Goal: Information Seeking & Learning: Learn about a topic

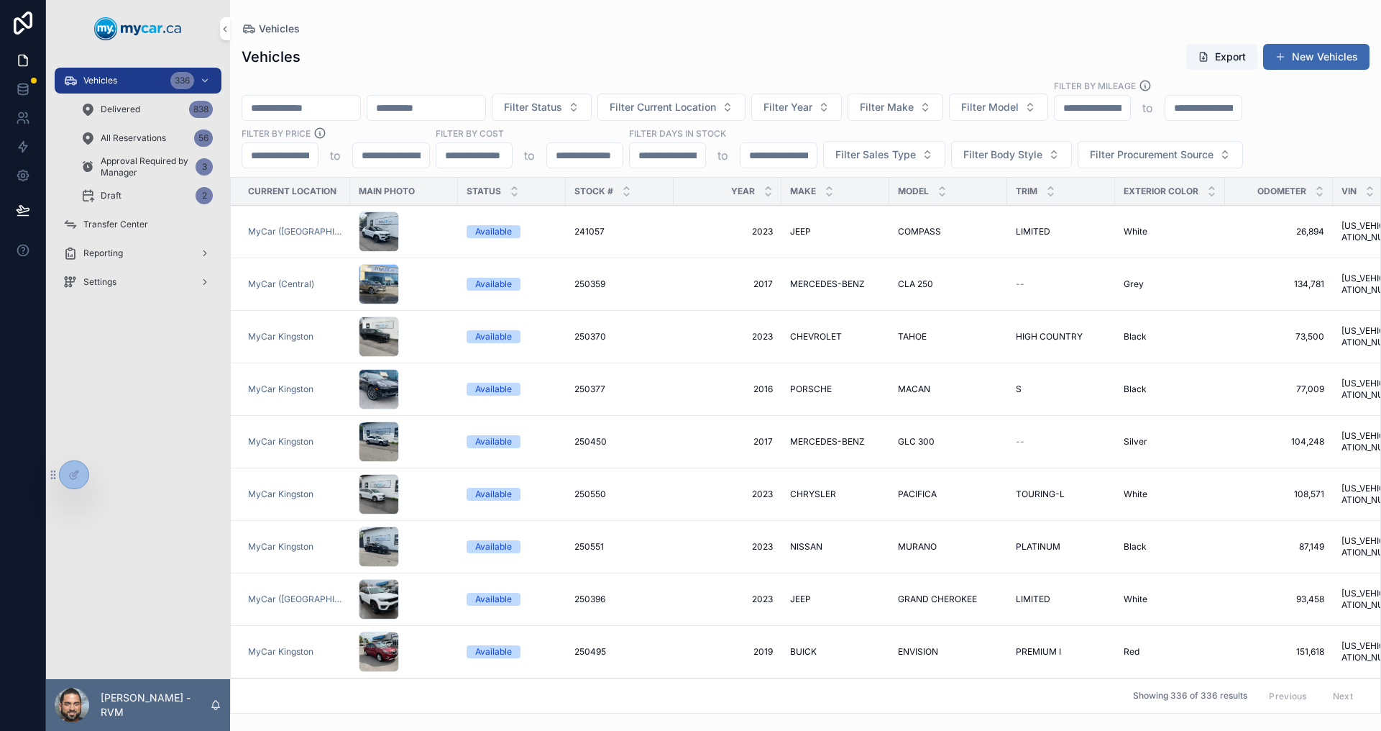
click at [287, 151] on input "scrollable content" at bounding box center [279, 155] width 75 height 20
click at [170, 83] on div "336" at bounding box center [182, 80] width 24 height 17
click at [684, 161] on input "scrollable content" at bounding box center [667, 155] width 75 height 20
click at [592, 114] on button "Filter Status" at bounding box center [542, 106] width 100 height 27
click at [633, 168] on div "Available" at bounding box center [644, 165] width 200 height 23
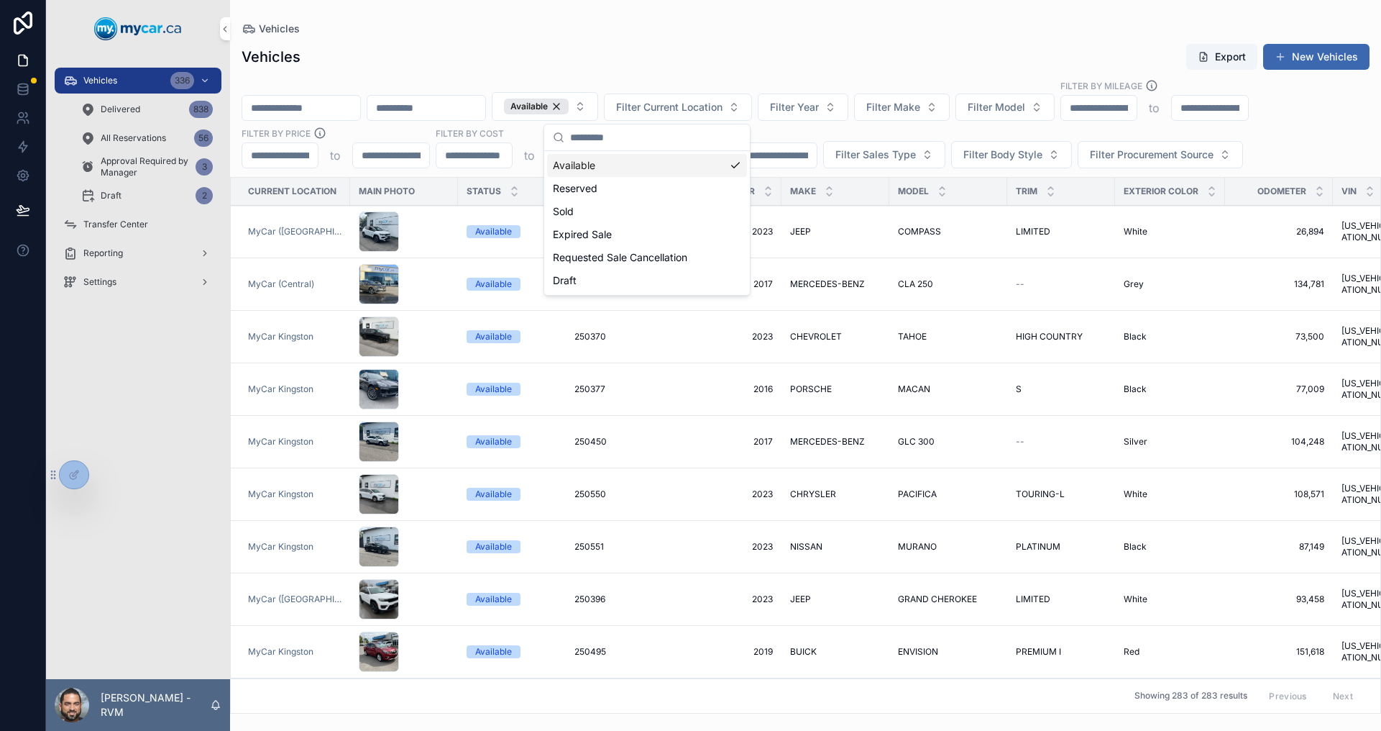
drag, startPoint x: 659, startPoint y: 51, endPoint x: 749, endPoint y: 209, distance: 181.7
click at [659, 51] on div "Vehicles Export New Vehicles" at bounding box center [806, 56] width 1128 height 27
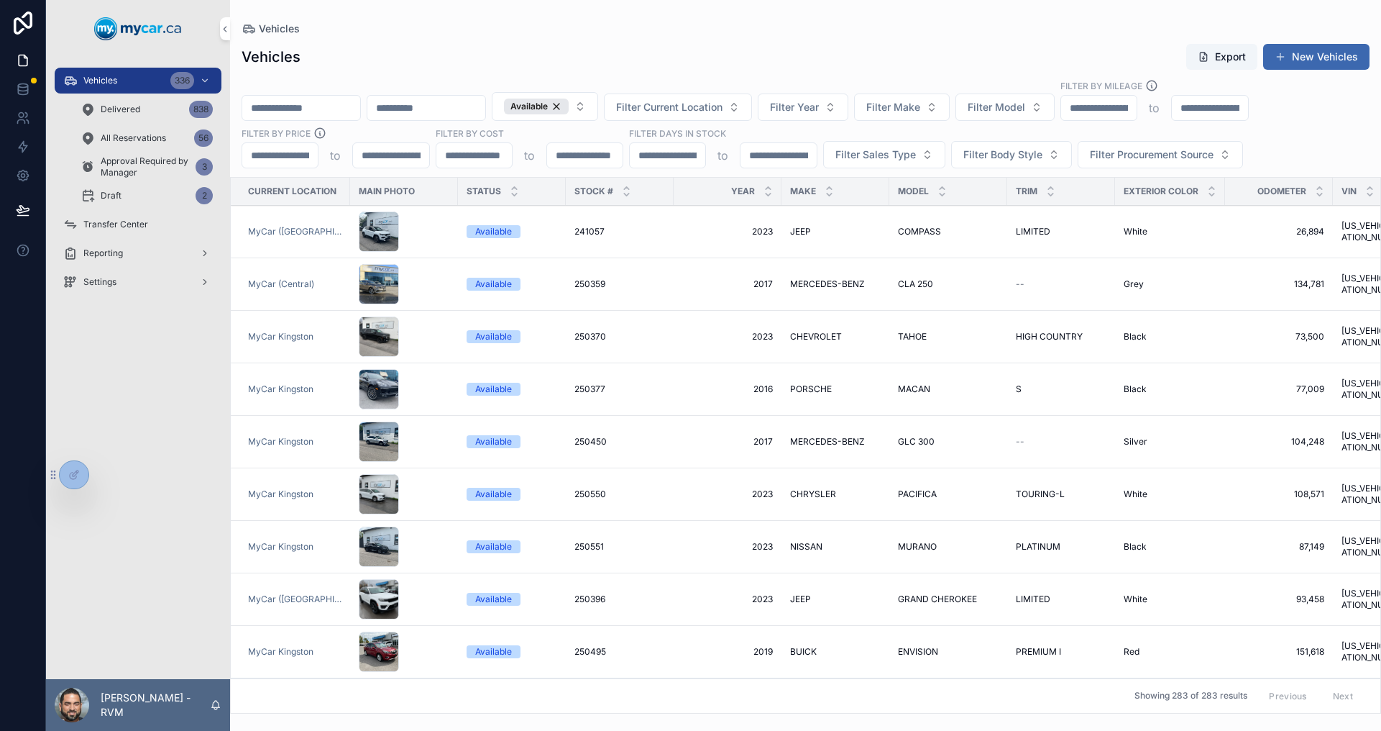
click at [723, 111] on span "Filter Current Location" at bounding box center [669, 107] width 106 height 14
click at [819, 108] on span "Filter Year" at bounding box center [794, 107] width 49 height 14
click at [795, 64] on div "Vehicles Export New Vehicles" at bounding box center [806, 56] width 1128 height 27
click at [897, 155] on span "Filter Sales Type" at bounding box center [876, 154] width 81 height 14
click at [828, 239] on div "Retail" at bounding box center [884, 235] width 200 height 23
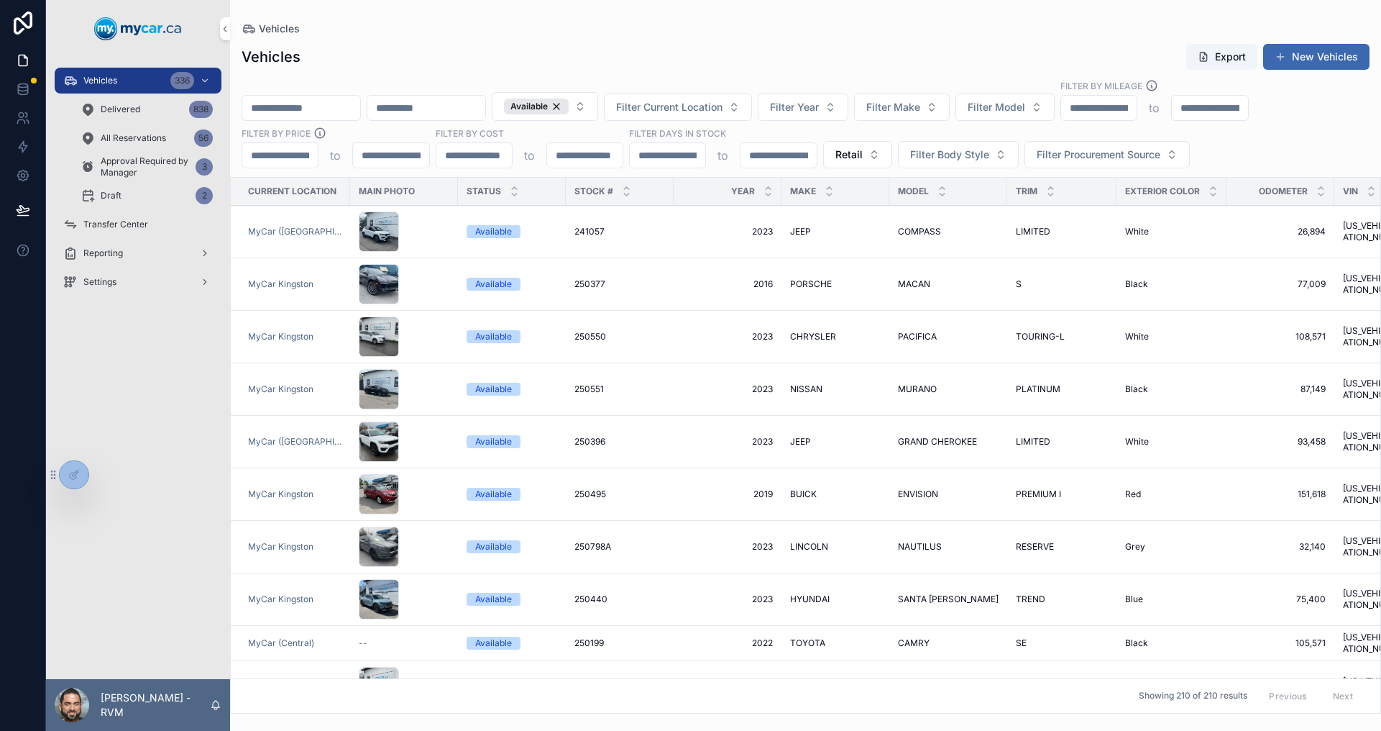
click at [569, 106] on div "Available" at bounding box center [536, 107] width 65 height 16
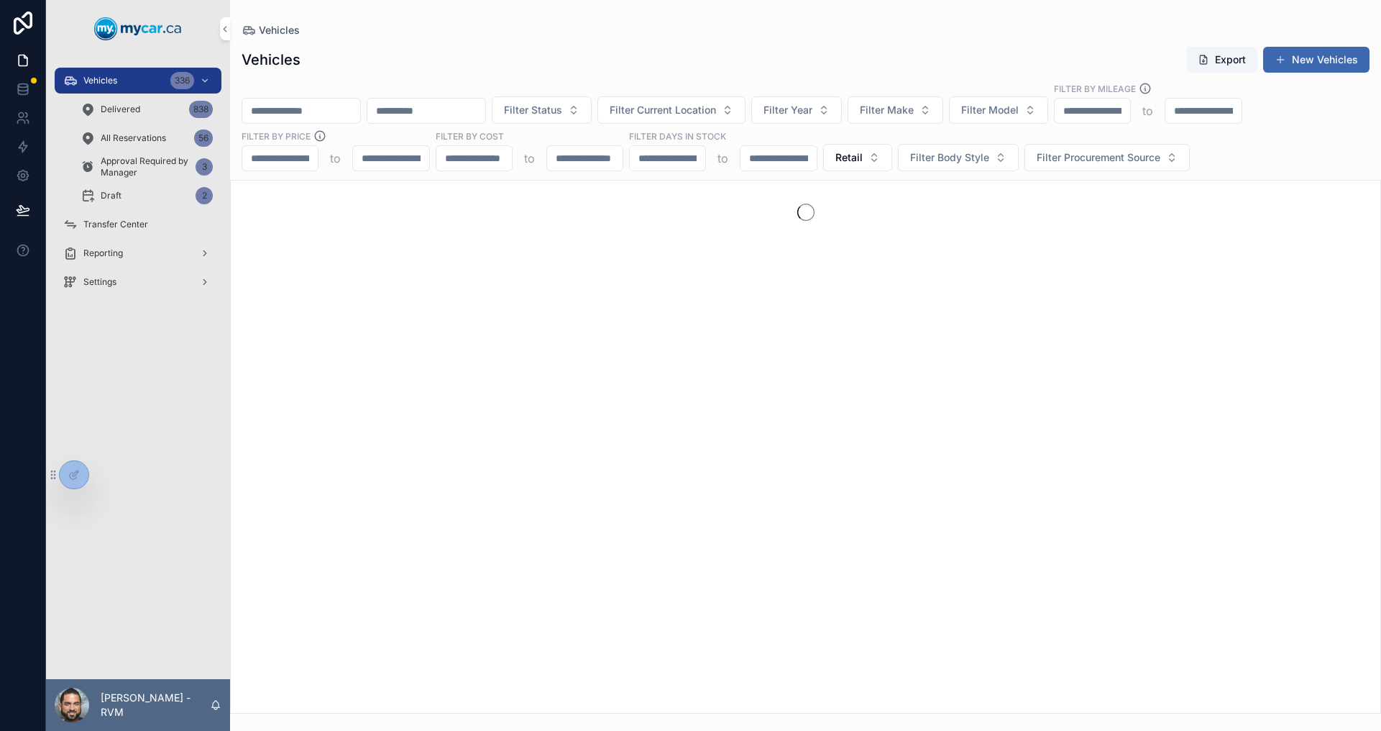
click at [592, 106] on button "Filter Status" at bounding box center [542, 109] width 100 height 27
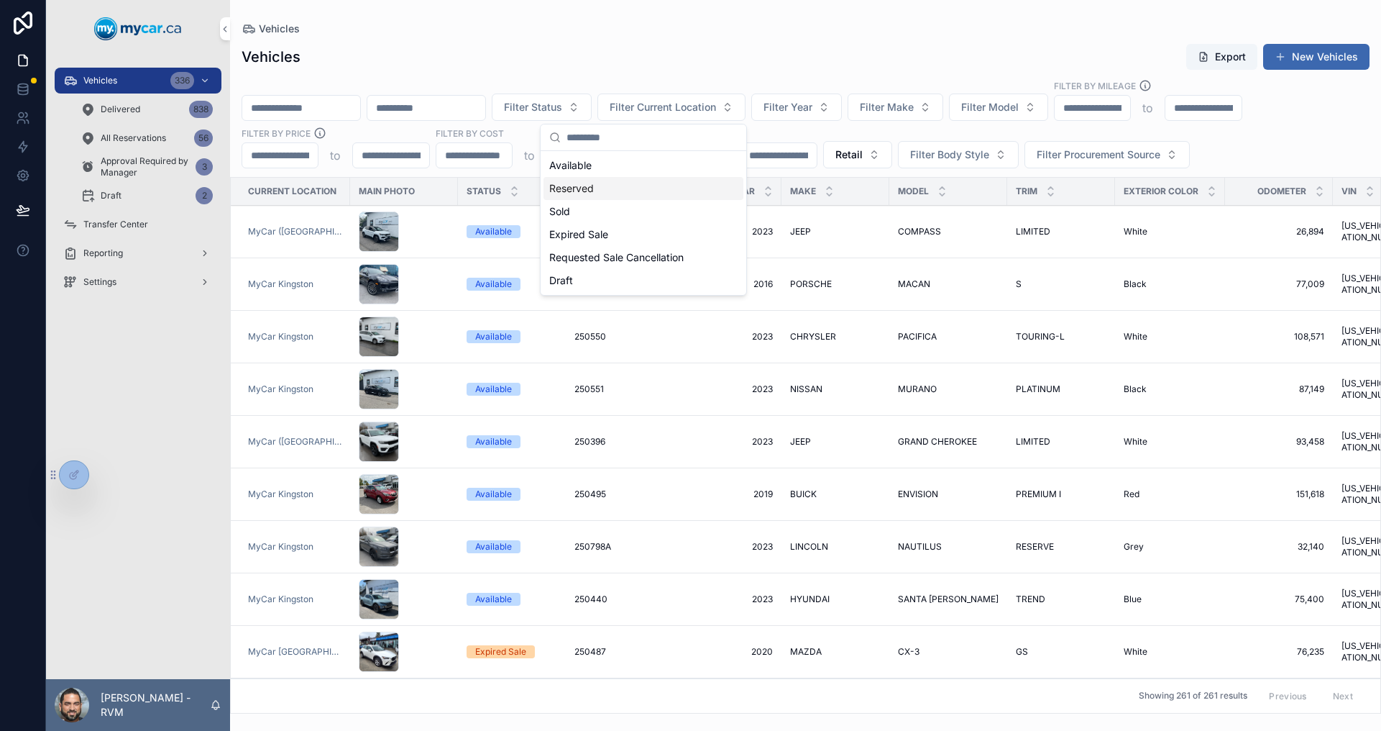
click at [605, 194] on div "Reserved" at bounding box center [644, 188] width 200 height 23
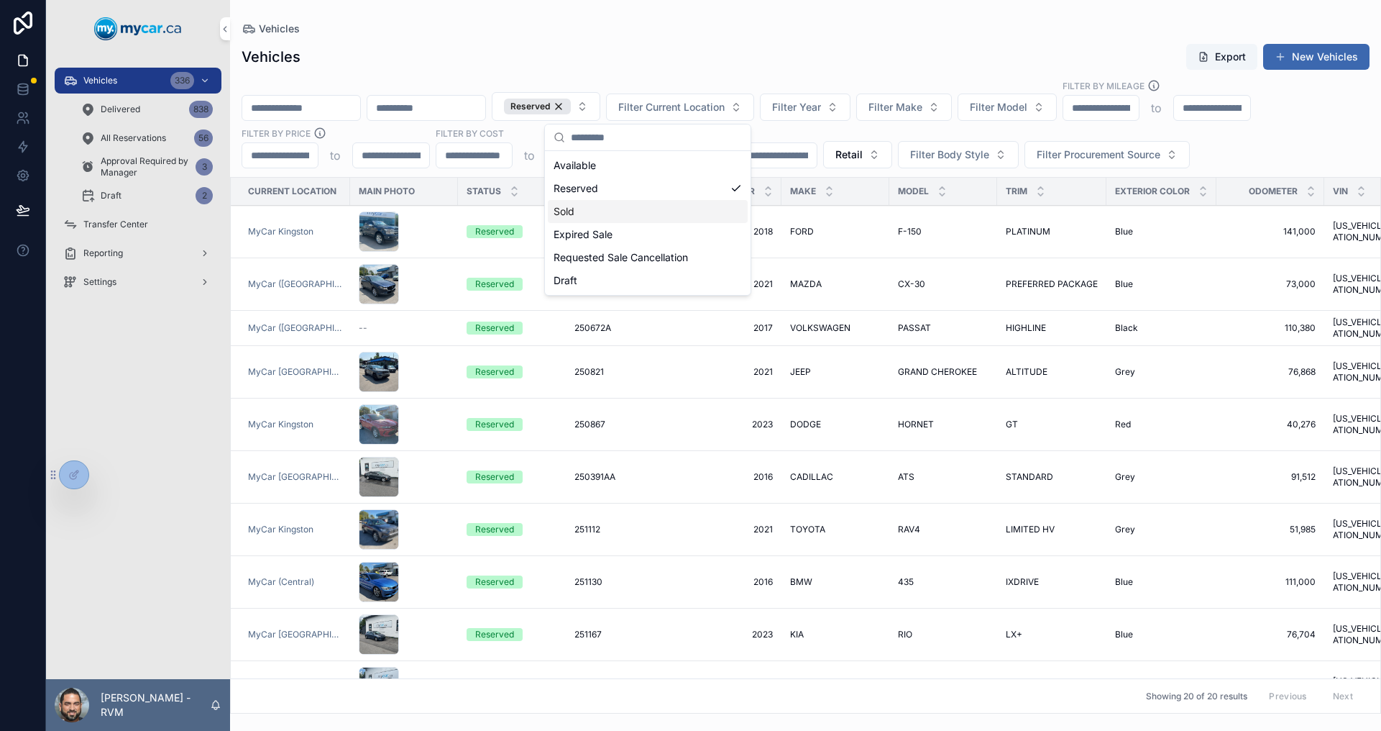
click at [613, 207] on div "Sold" at bounding box center [648, 211] width 200 height 23
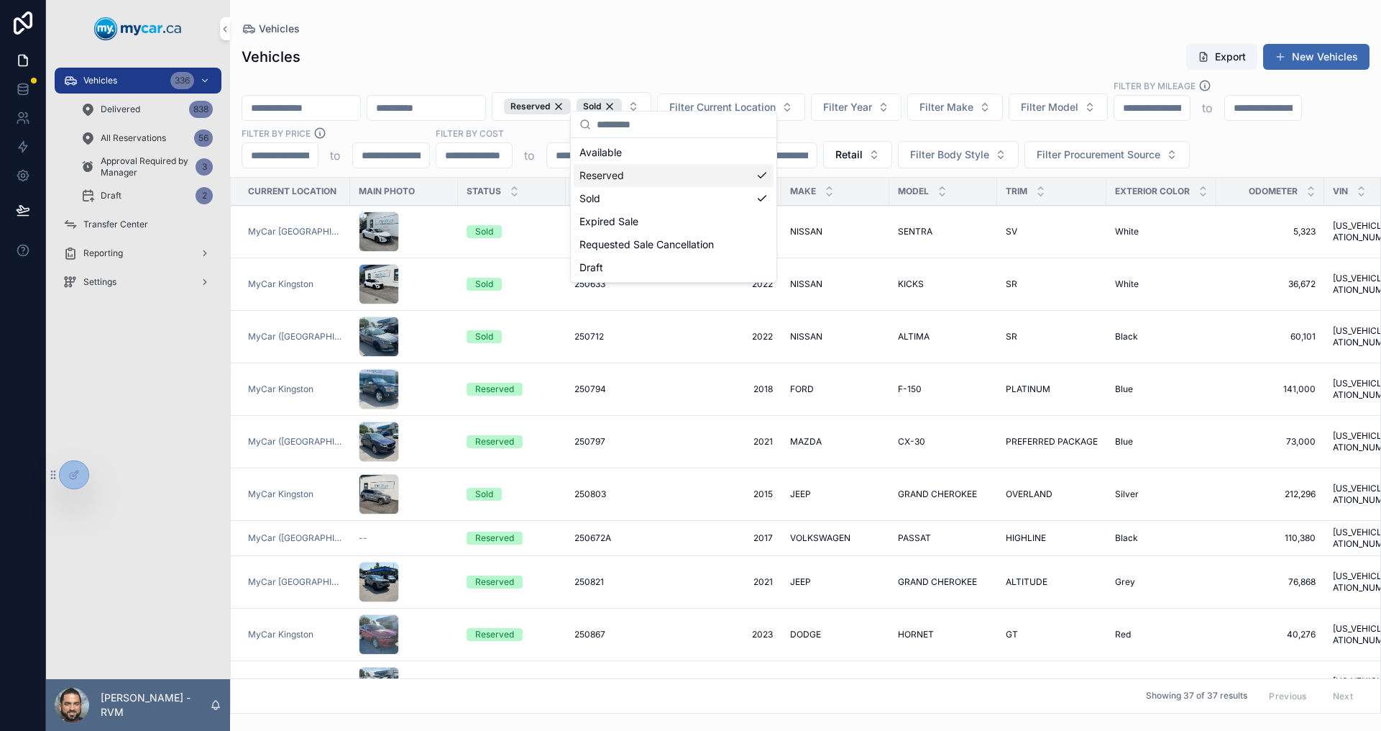
click at [571, 99] on div "Reserved" at bounding box center [537, 107] width 67 height 16
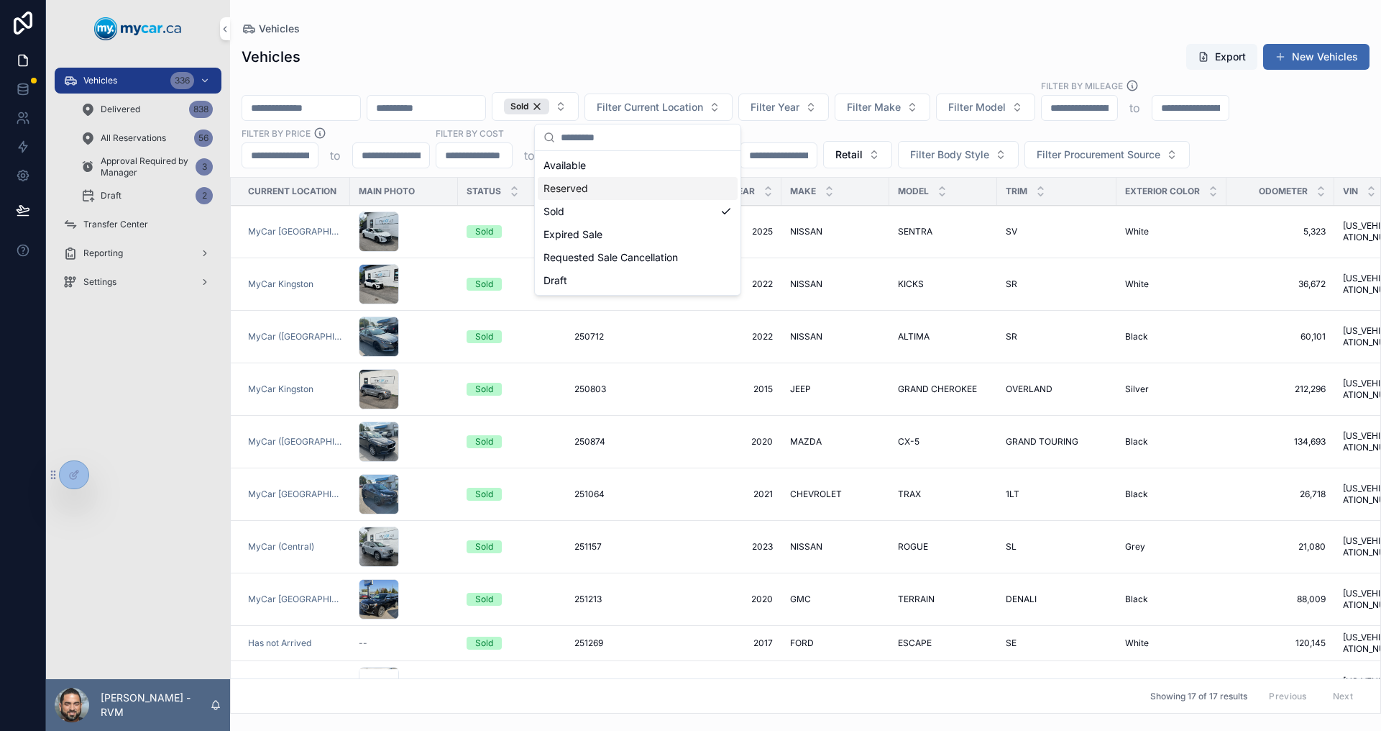
click at [910, 52] on div "Vehicles Export New Vehicles" at bounding box center [806, 56] width 1128 height 27
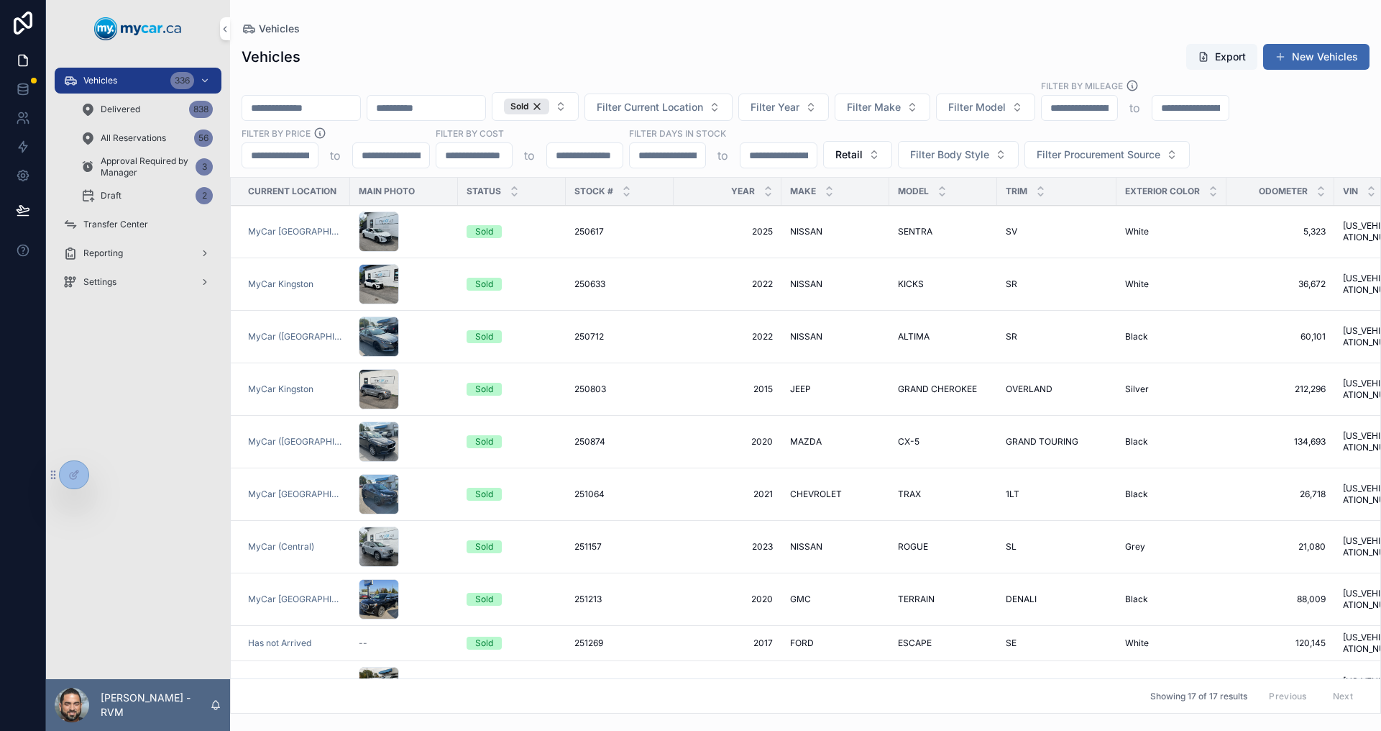
click at [956, 41] on div "Vehicles Export New Vehicles Sold Filter Current Location Filter Year Filter Ma…" at bounding box center [805, 374] width 1151 height 679
click at [549, 108] on div "Sold" at bounding box center [526, 107] width 45 height 16
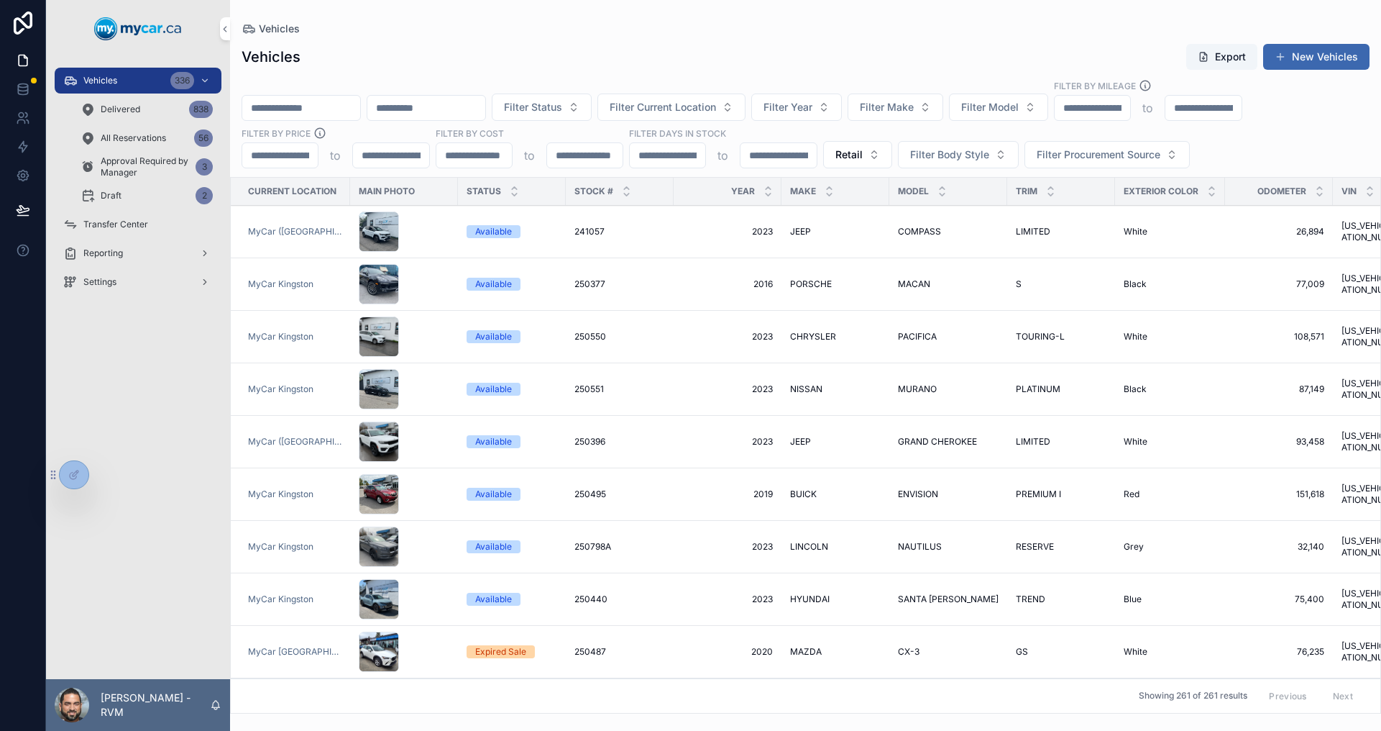
click at [562, 106] on span "Filter Status" at bounding box center [533, 107] width 58 height 14
click at [600, 159] on div "Available" at bounding box center [644, 165] width 200 height 23
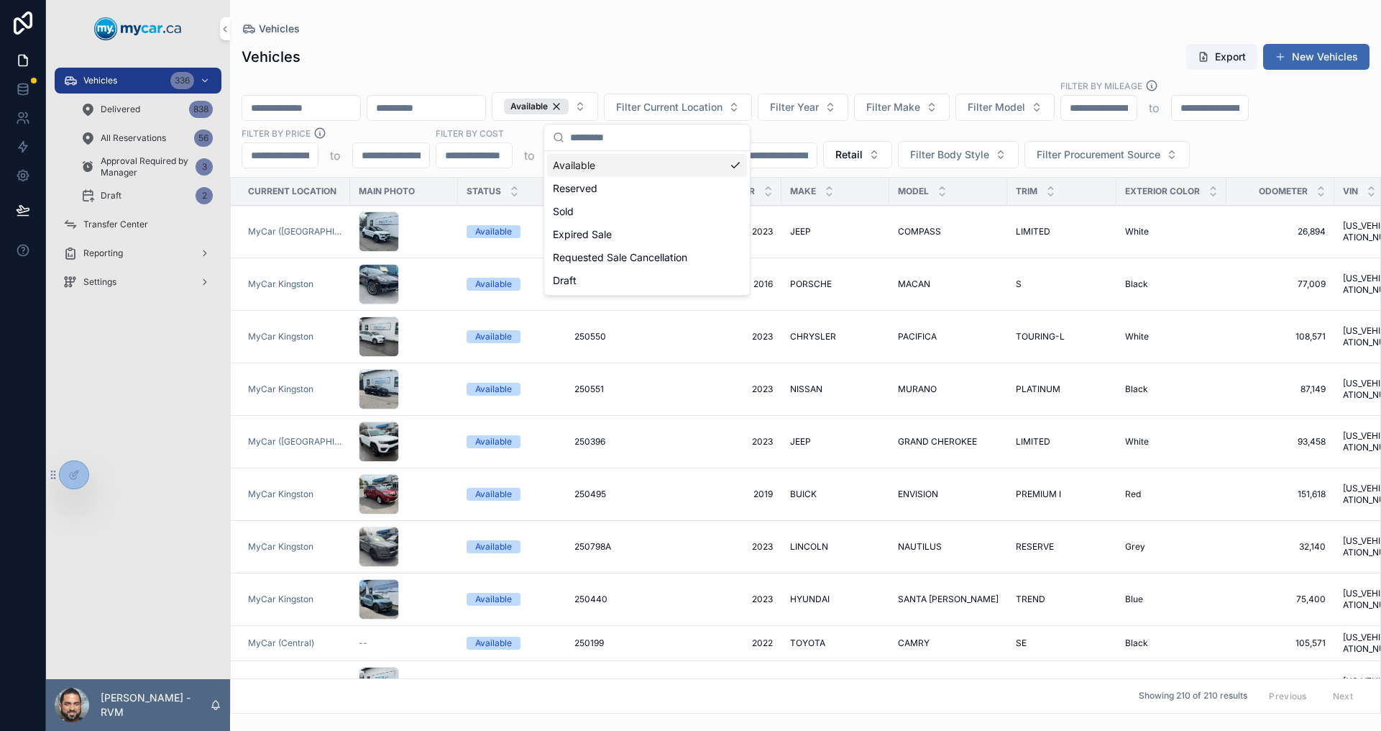
click at [810, 42] on div "Vehicles Export New Vehicles Available Filter Current Location Filter Year Filt…" at bounding box center [805, 374] width 1151 height 679
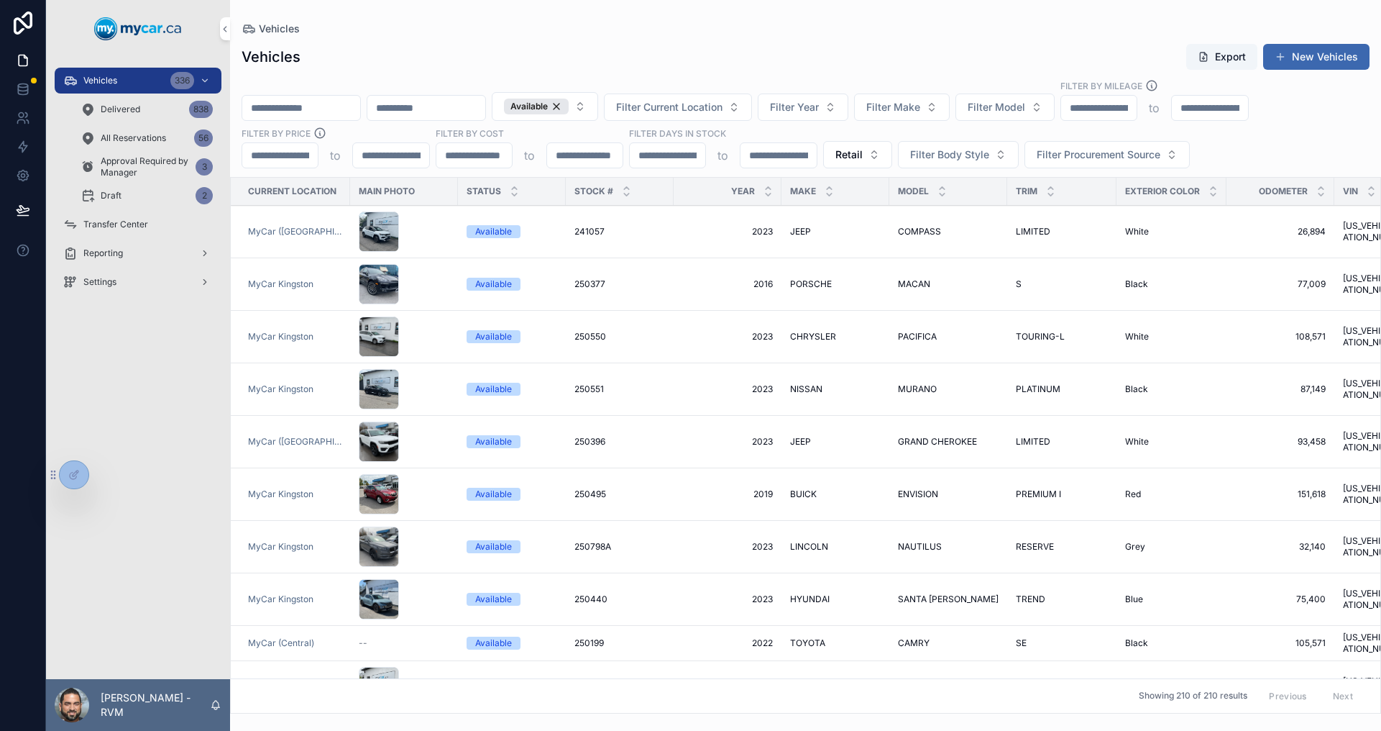
click at [679, 159] on input "scrollable content" at bounding box center [667, 155] width 75 height 20
type input "**"
click at [851, 163] on button "Retail" at bounding box center [857, 154] width 69 height 27
click at [833, 231] on div "Wholesale" at bounding box center [857, 235] width 200 height 23
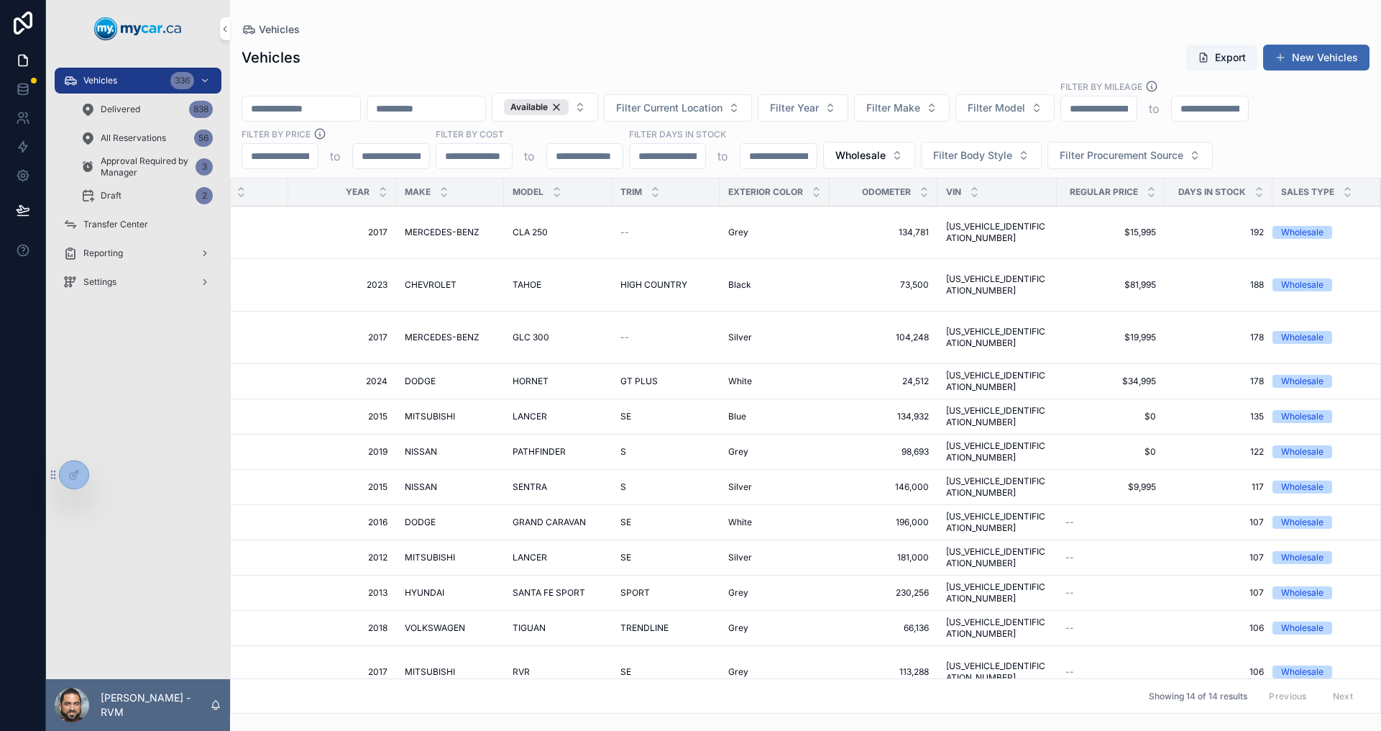
scroll to position [38, 386]
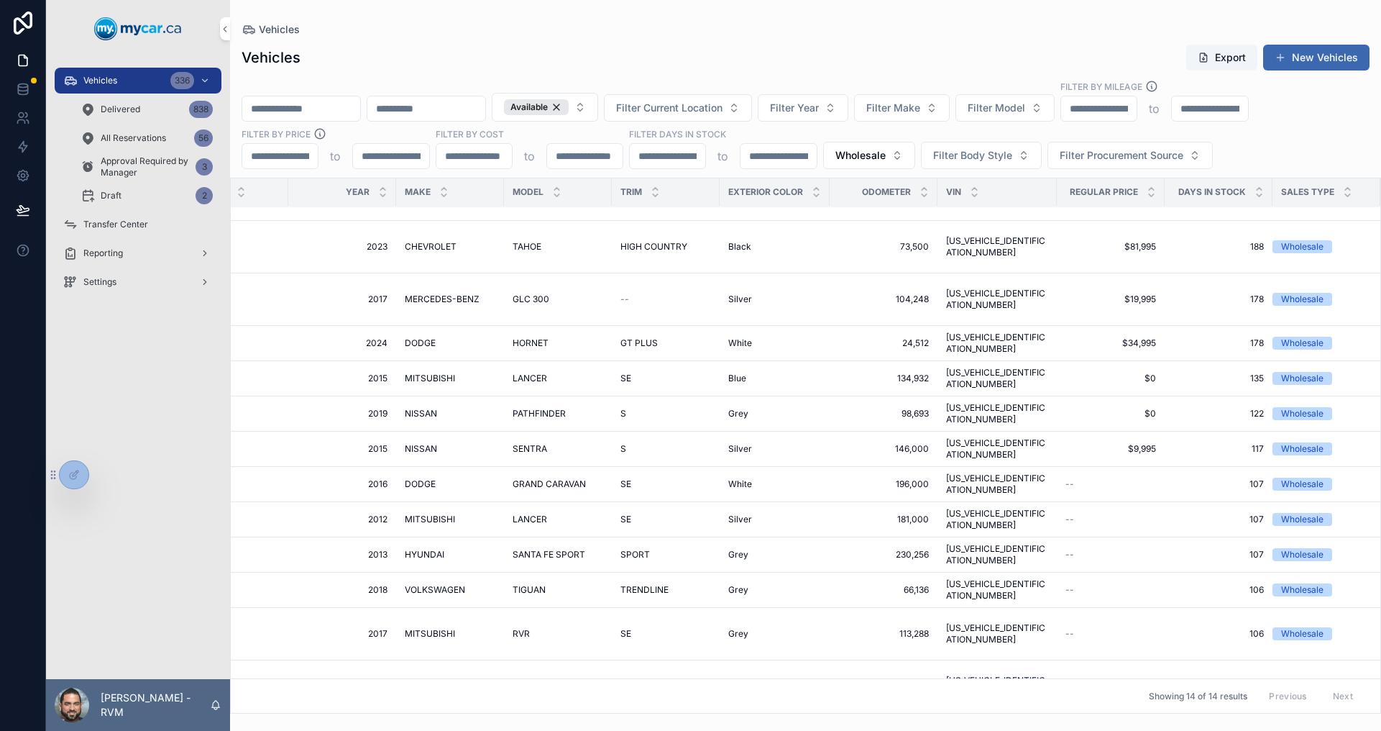
click at [664, 164] on input "**" at bounding box center [667, 156] width 75 height 20
click at [664, 163] on input "**" at bounding box center [667, 156] width 75 height 20
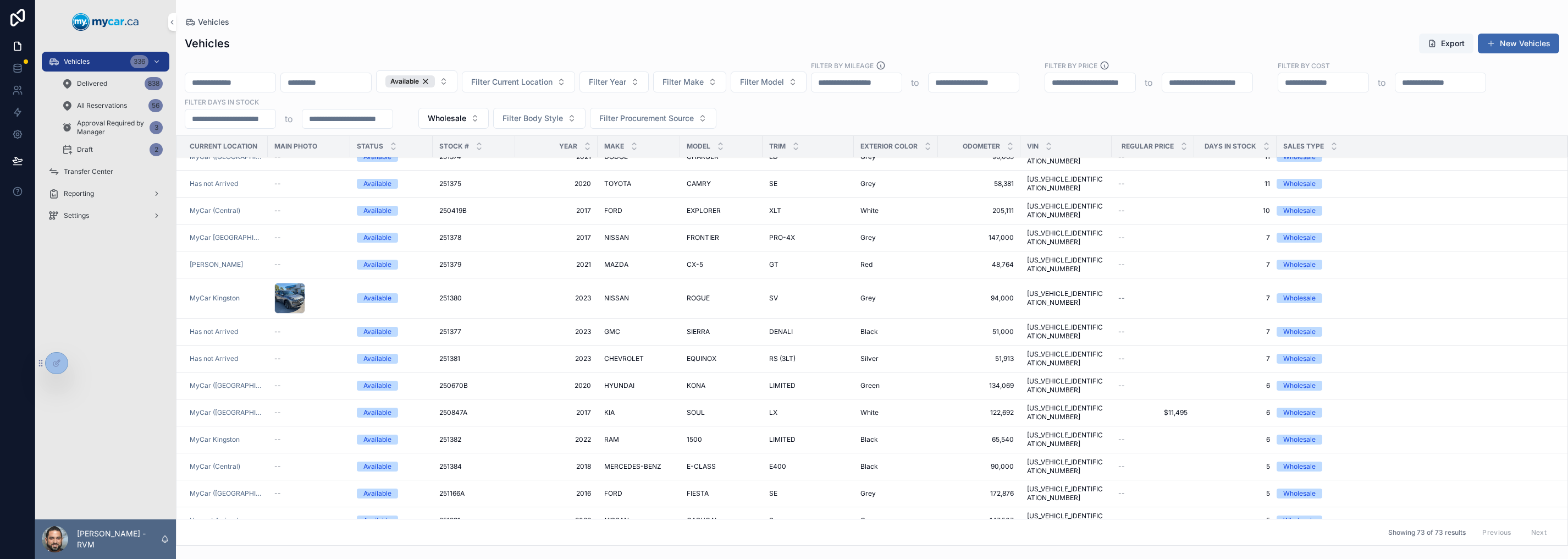
scroll to position [981, 0]
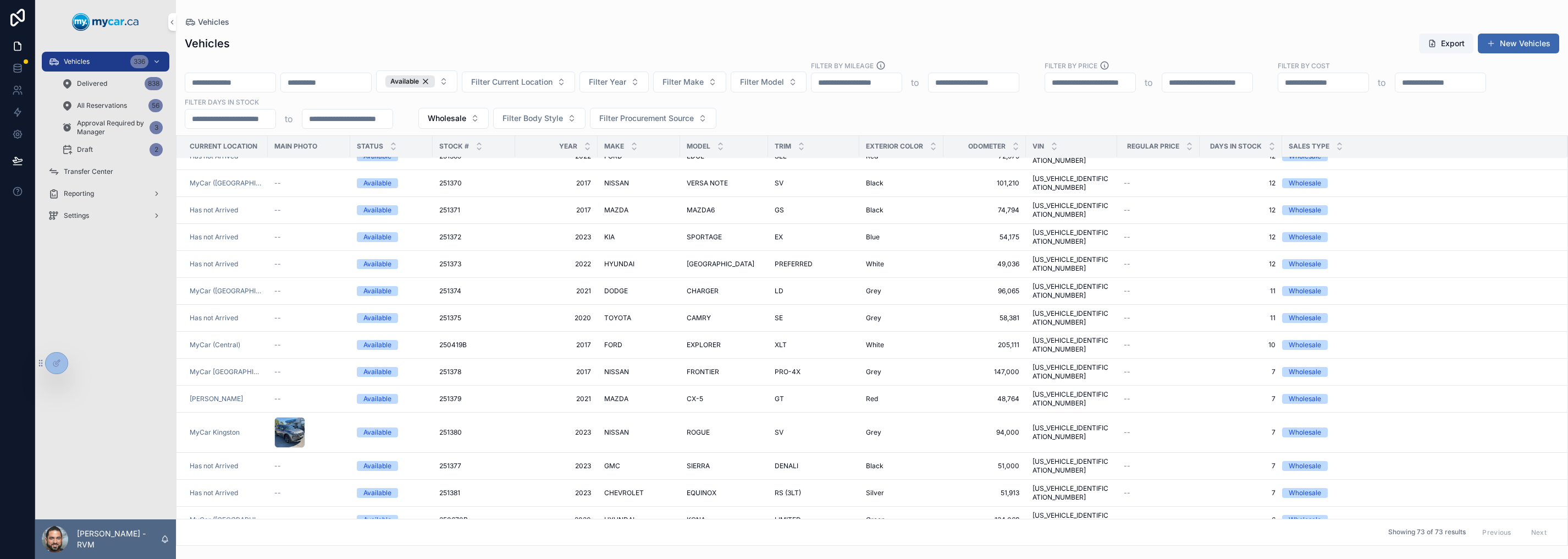
click at [863, 128] on div "Vehicles Export New Vehicles Available Filter Current Location Filter Year Filt…" at bounding box center [872, 286] width 1392 height 519
click at [693, 121] on span "Filter Procurement Source" at bounding box center [647, 118] width 95 height 11
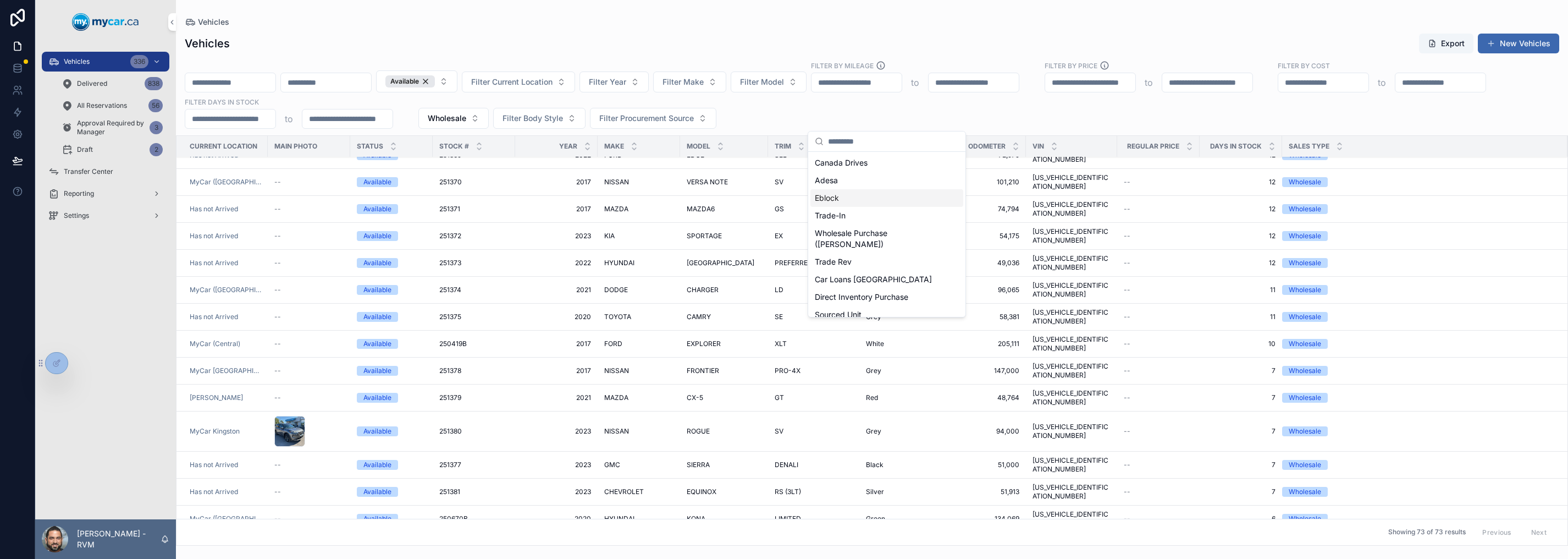
click at [852, 198] on div "Eblock" at bounding box center [887, 197] width 153 height 18
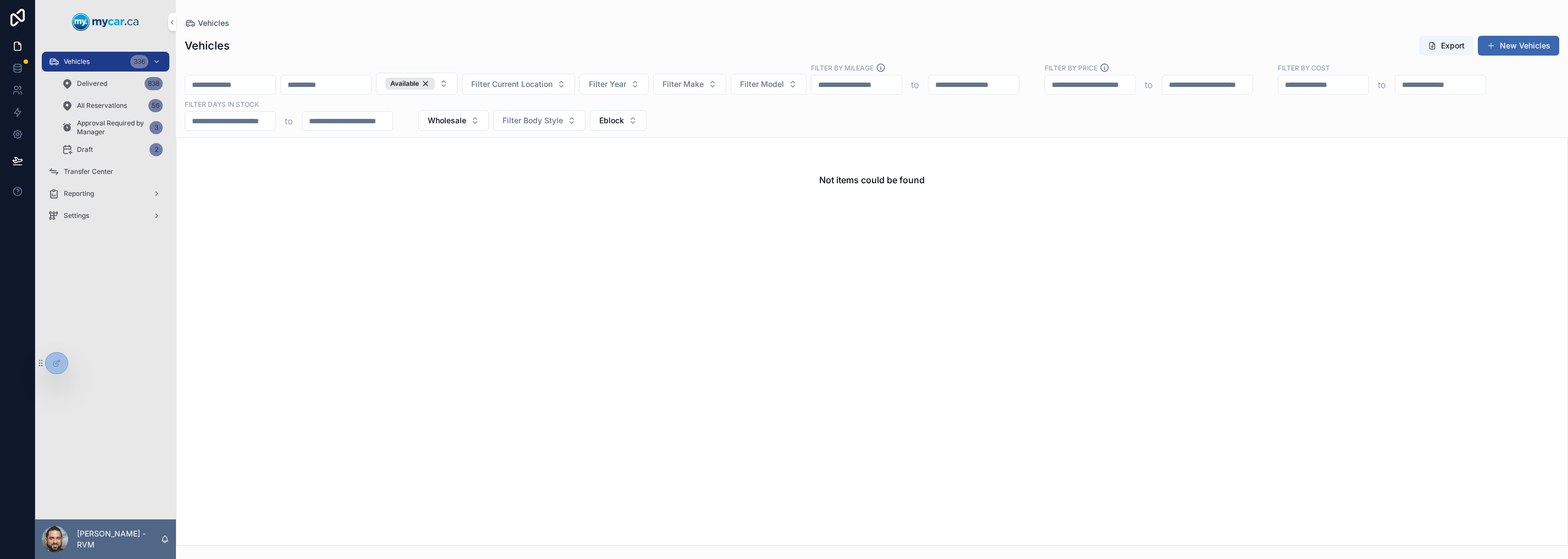
click at [624, 118] on span "Eblock" at bounding box center [612, 120] width 24 height 11
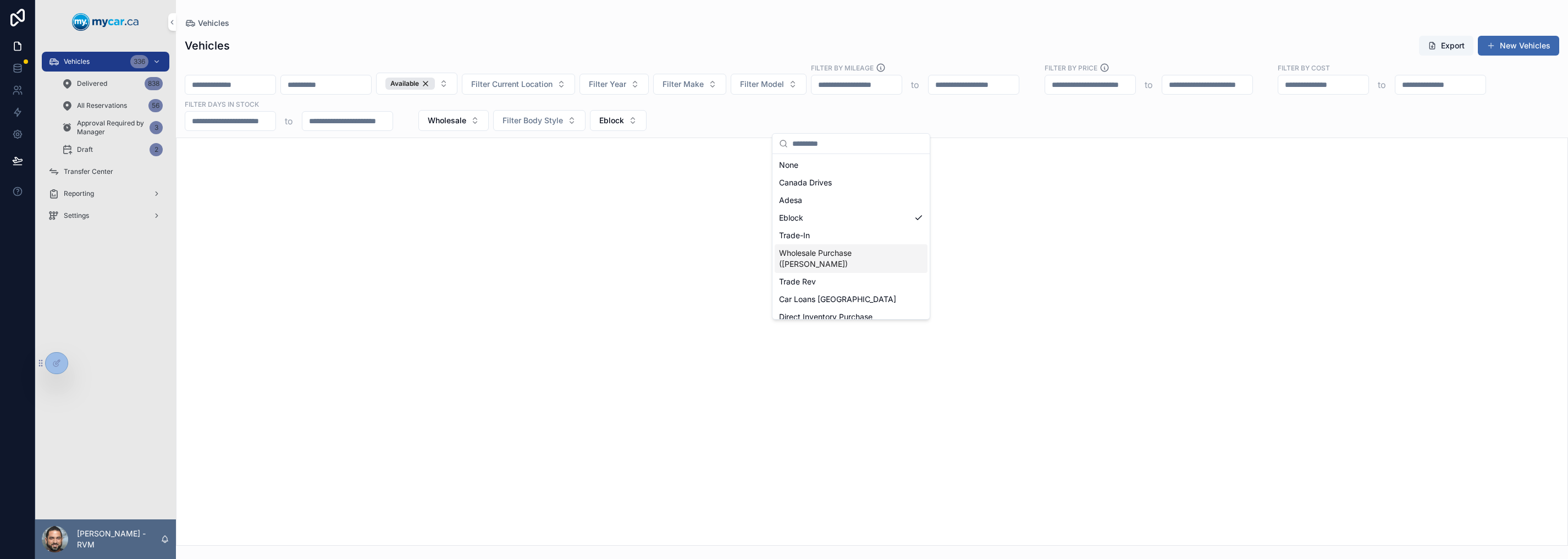
click at [848, 252] on div "Wholesale Purchase ([PERSON_NAME])" at bounding box center [851, 258] width 153 height 28
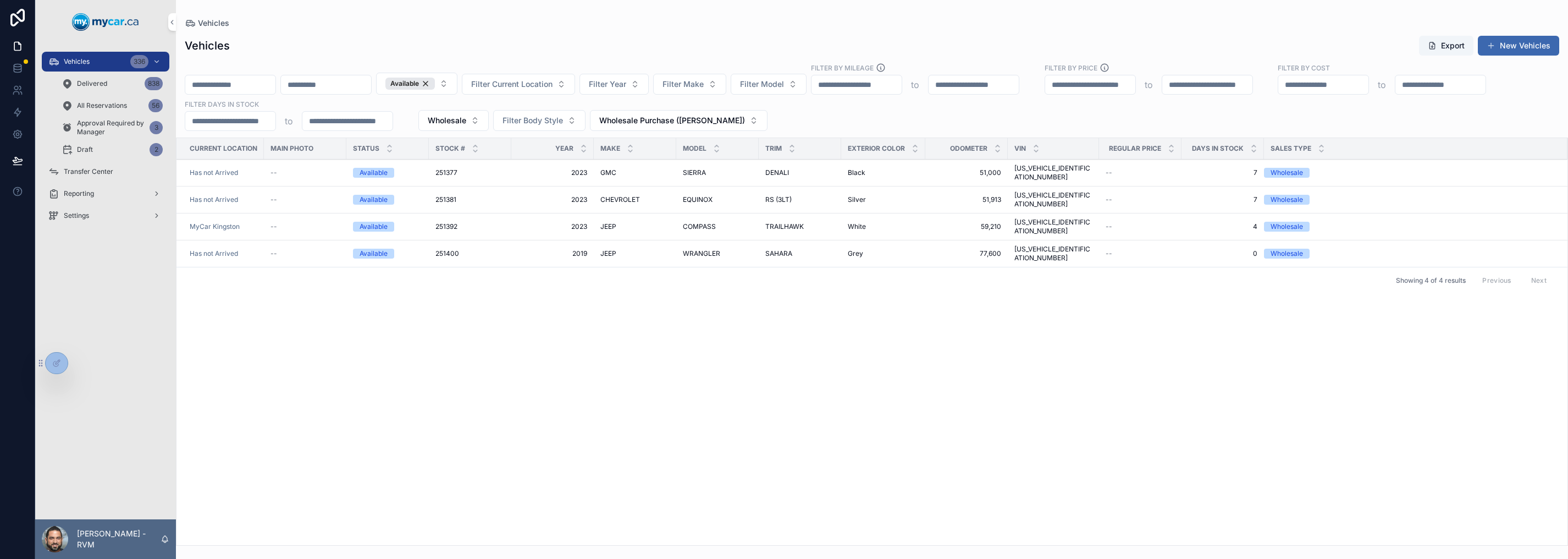
click at [810, 168] on div "DENALI DENALI" at bounding box center [800, 173] width 70 height 9
click at [466, 118] on span "Wholesale" at bounding box center [446, 120] width 38 height 11
click at [909, 297] on div "Current Location Main Photo Status Stock # Year Make Model Trim Exterior Color …" at bounding box center [872, 341] width 1391 height 407
click at [435, 82] on div "Available" at bounding box center [410, 83] width 50 height 12
click at [1056, 297] on div "Current Location Main Photo Status Stock # Year Make Model Trim Exterior Color …" at bounding box center [872, 341] width 1391 height 407
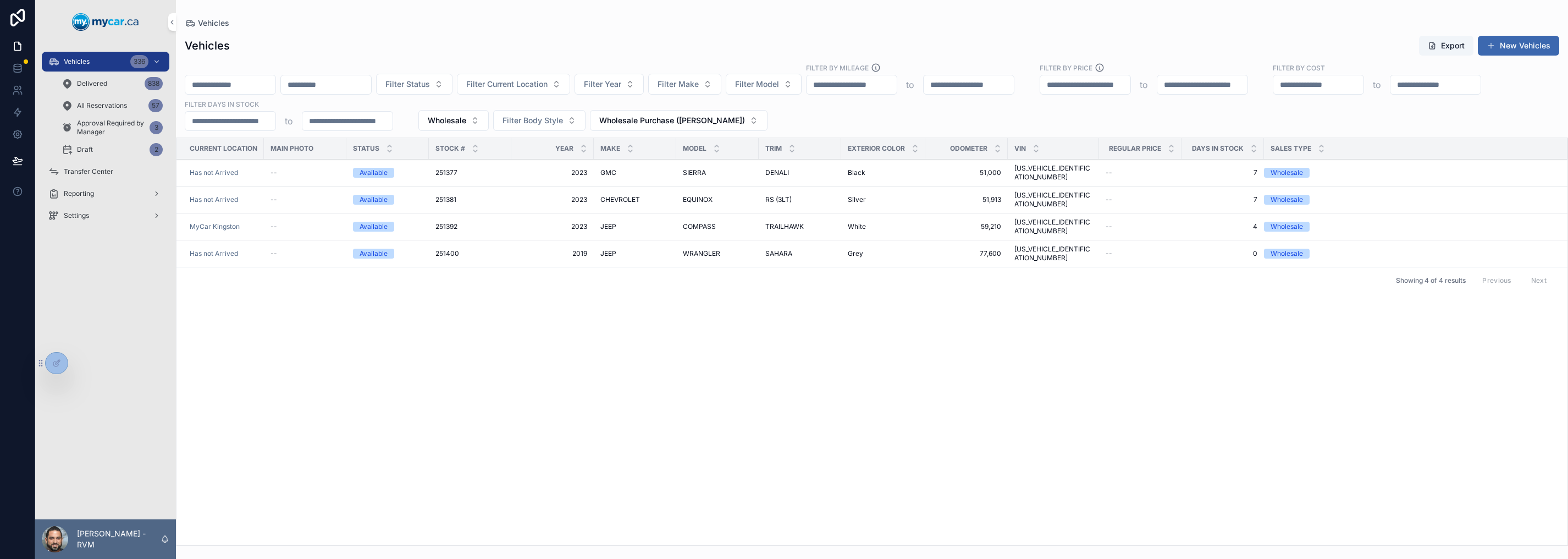
click at [392, 122] on input "scrollable content" at bounding box center [347, 121] width 90 height 15
click at [466, 119] on span "Wholesale" at bounding box center [446, 120] width 38 height 11
click at [670, 167] on div "None" at bounding box center [687, 164] width 153 height 18
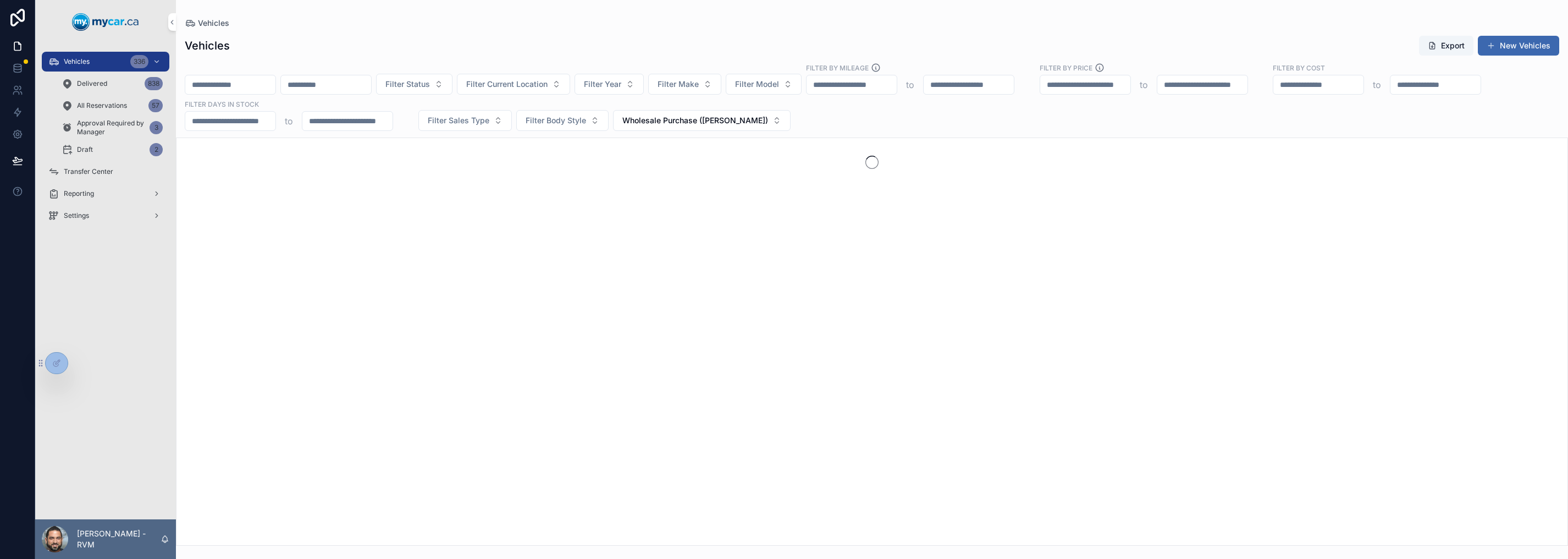
click at [701, 235] on div "scrollable content" at bounding box center [872, 342] width 1392 height 408
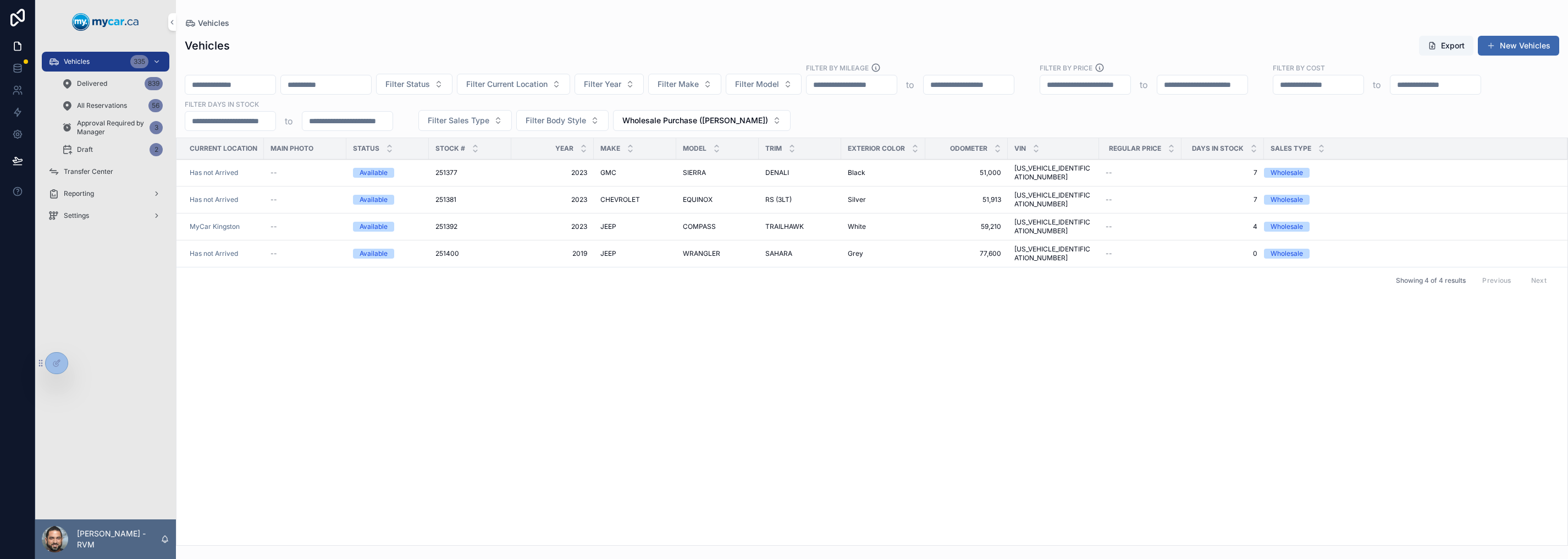
click at [699, 89] on span "Filter Make" at bounding box center [678, 84] width 41 height 11
type input "***"
click at [706, 148] on span "SUBARU" at bounding box center [706, 146] width 31 height 11
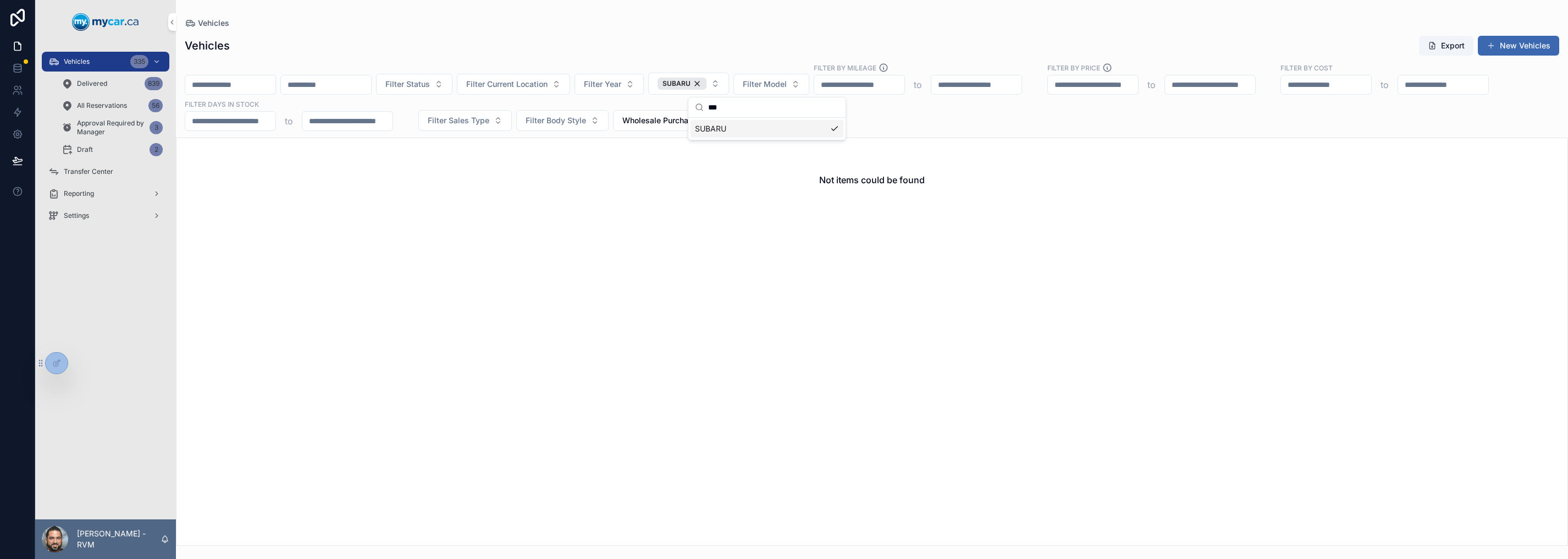
click at [768, 122] on span "Wholesale Purchase ([PERSON_NAME])" at bounding box center [695, 120] width 146 height 11
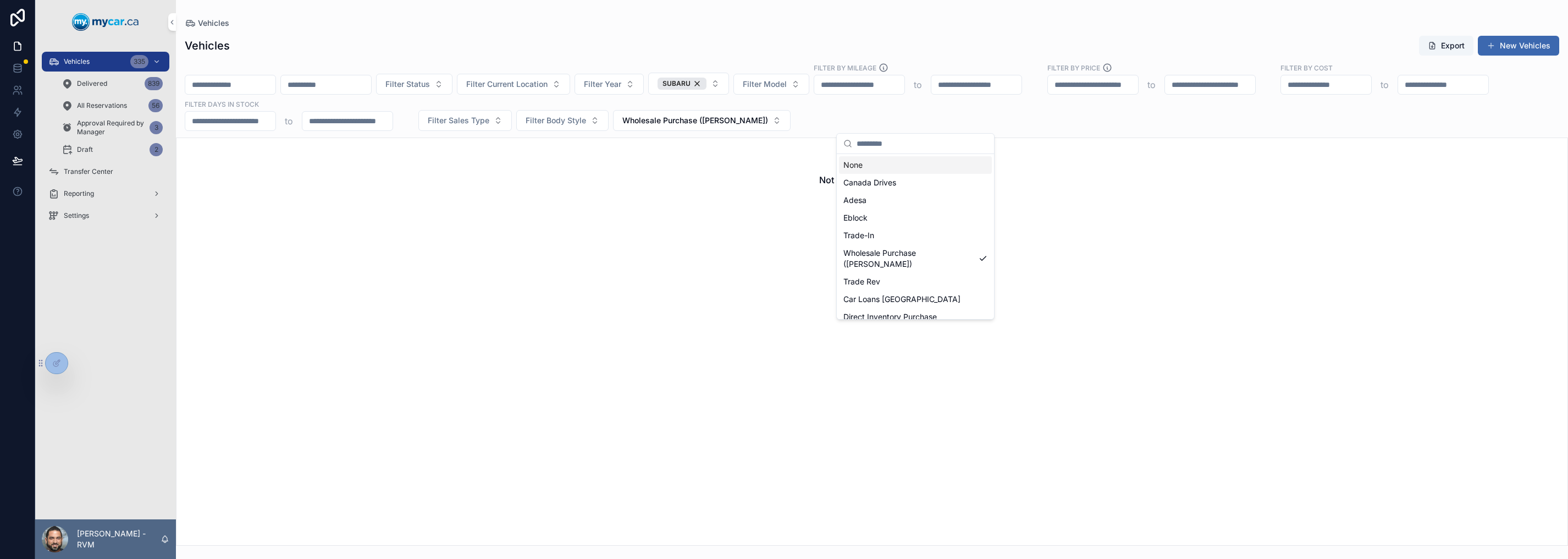
click at [865, 167] on div "None" at bounding box center [915, 164] width 153 height 18
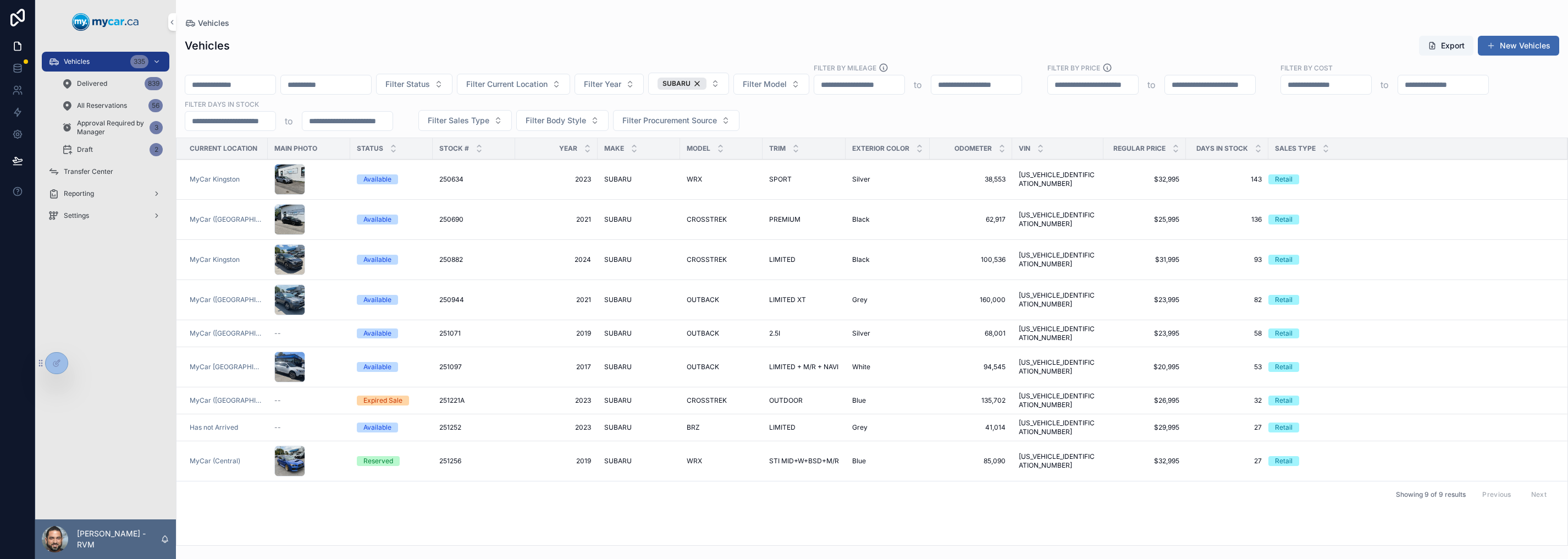
click at [749, 186] on td "WRX WRX" at bounding box center [721, 180] width 83 height 40
click at [755, 178] on td "WRX WRX" at bounding box center [721, 180] width 83 height 40
click at [770, 179] on span "SPORT" at bounding box center [780, 180] width 22 height 9
click at [440, 177] on span "250634" at bounding box center [452, 180] width 24 height 9
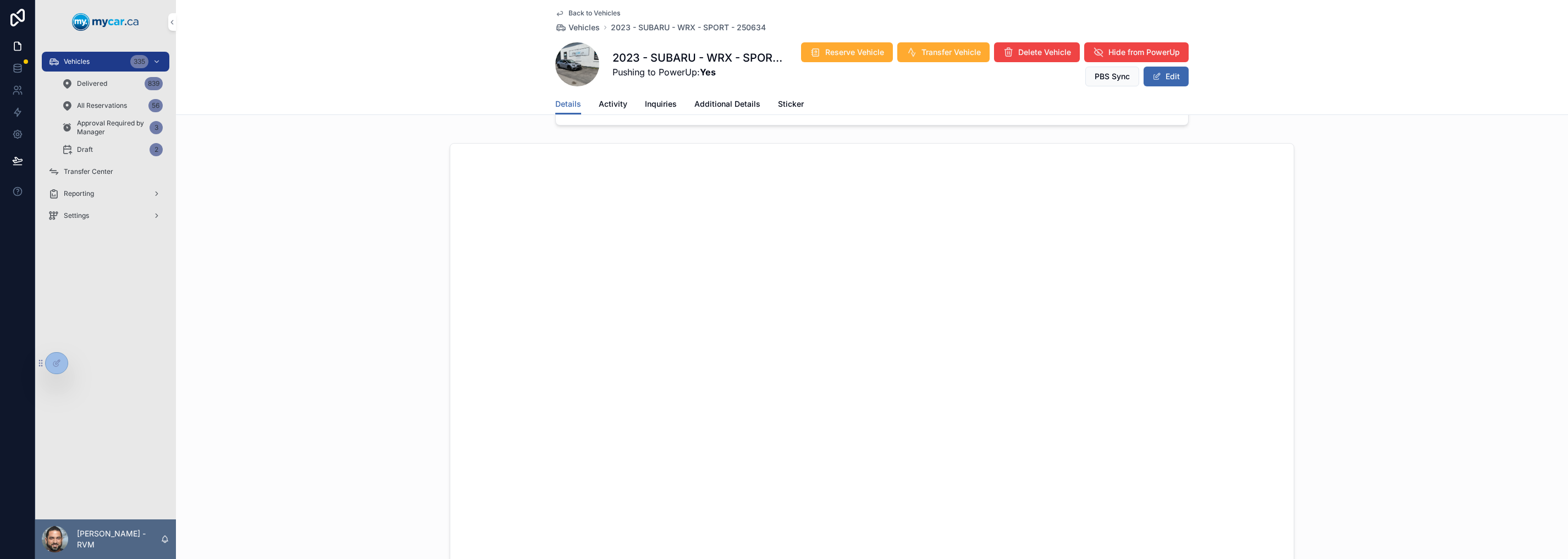
scroll to position [222, 0]
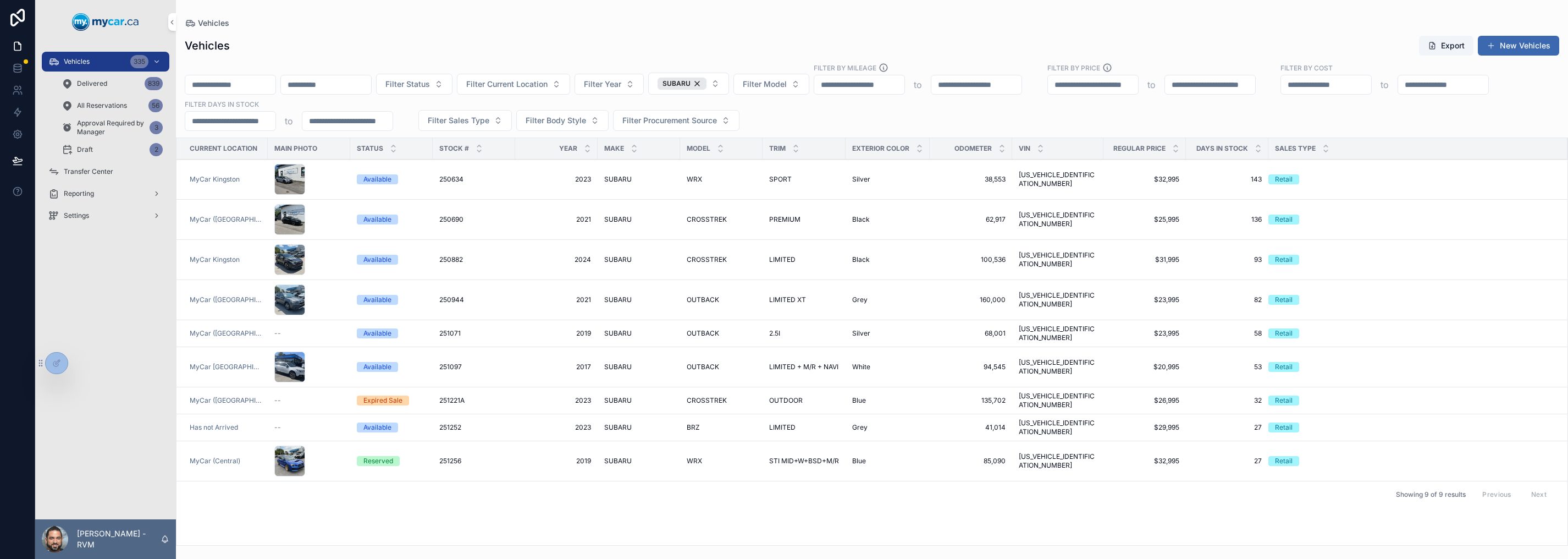
click at [121, 89] on div "Delivered 839" at bounding box center [112, 83] width 101 height 18
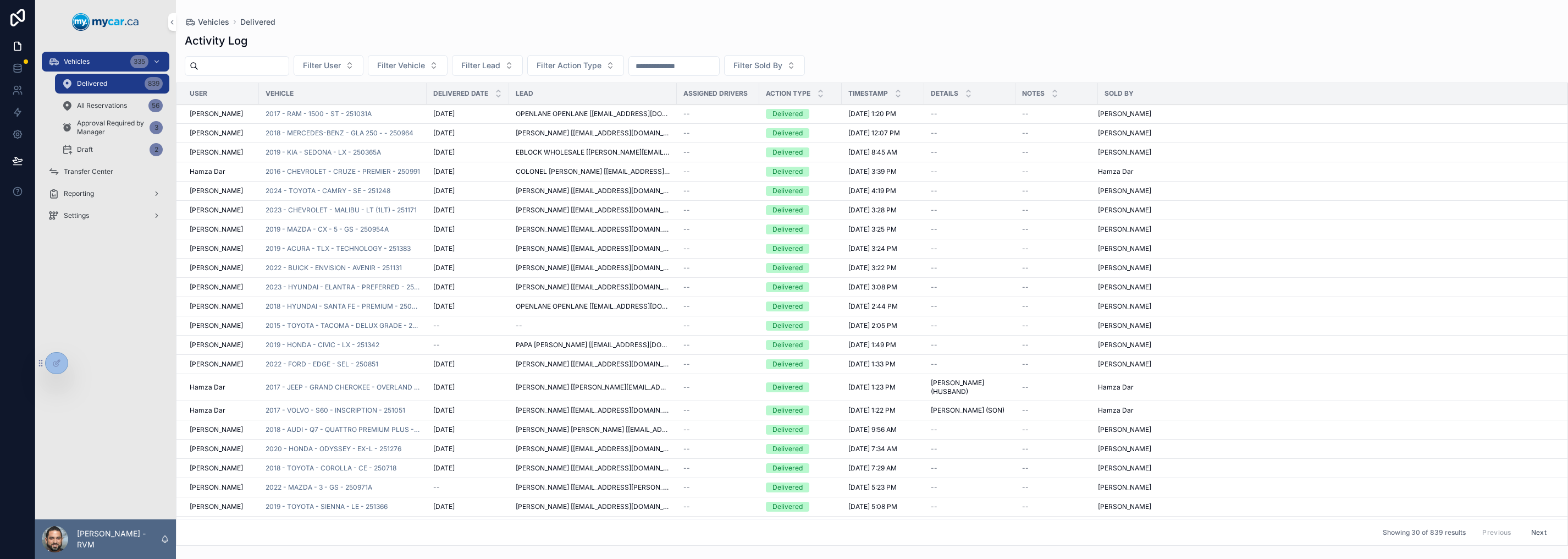
click at [425, 66] on span "Filter Vehicle" at bounding box center [401, 65] width 48 height 11
click at [441, 32] on div "Activity Log Filter User Filter Vehicle Filter Lead Filter Action Type Filter S…" at bounding box center [872, 286] width 1392 height 519
click at [719, 69] on input "scrollable content" at bounding box center [674, 66] width 90 height 15
click at [278, 70] on input "scrollable content" at bounding box center [244, 66] width 90 height 15
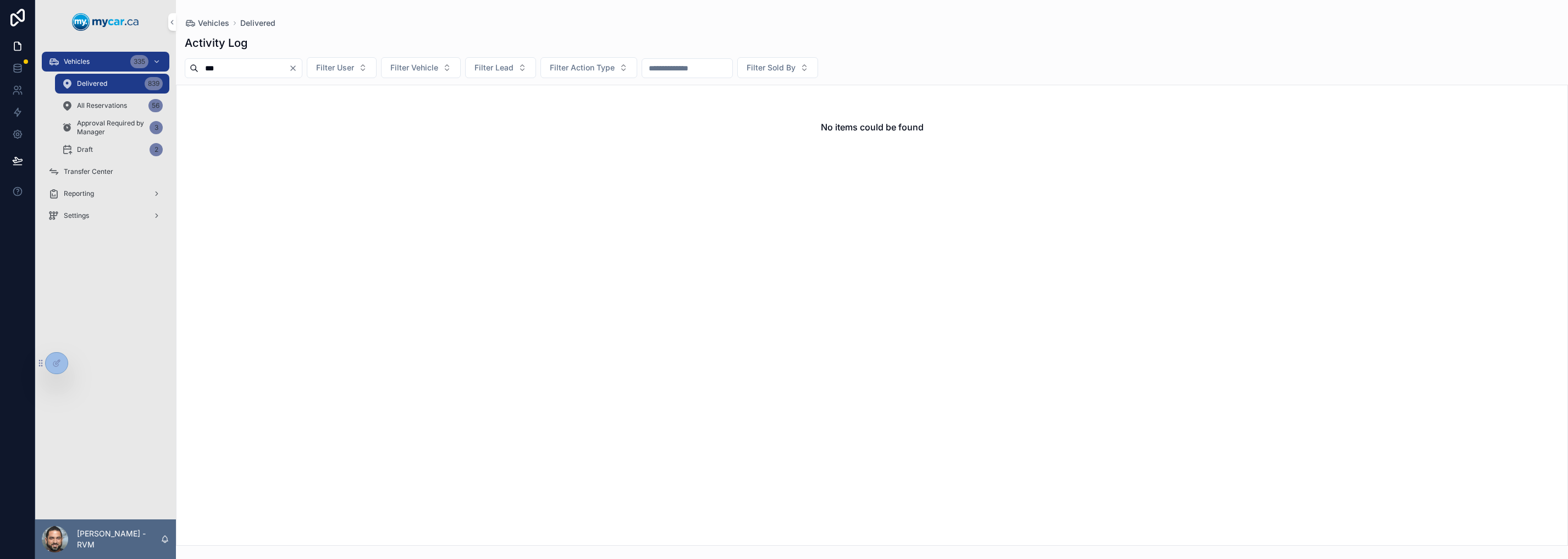
drag, startPoint x: 278, startPoint y: 70, endPoint x: 197, endPoint y: 67, distance: 81.1
click at [197, 67] on div "***" at bounding box center [244, 68] width 118 height 20
type input "******"
click at [438, 70] on span "Filter Vehicle" at bounding box center [414, 67] width 48 height 11
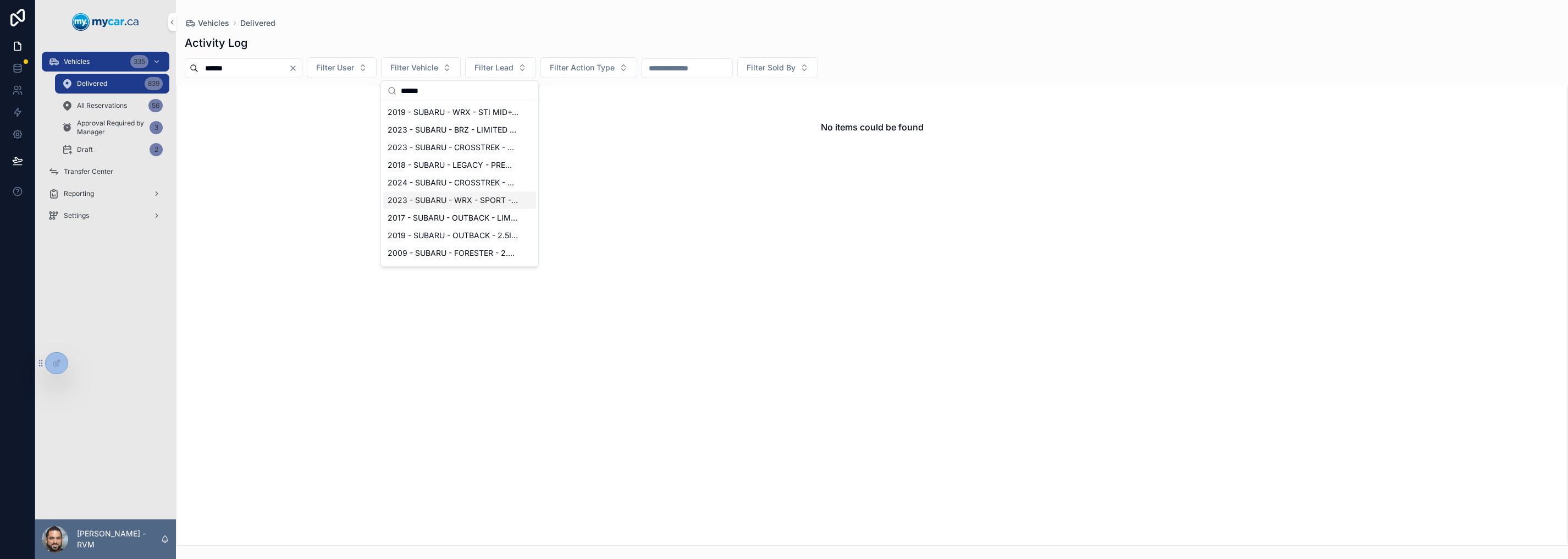
type input "******"
click at [447, 198] on span "2023 - SUBARU - WRX - SPORT - 251150" at bounding box center [453, 200] width 131 height 11
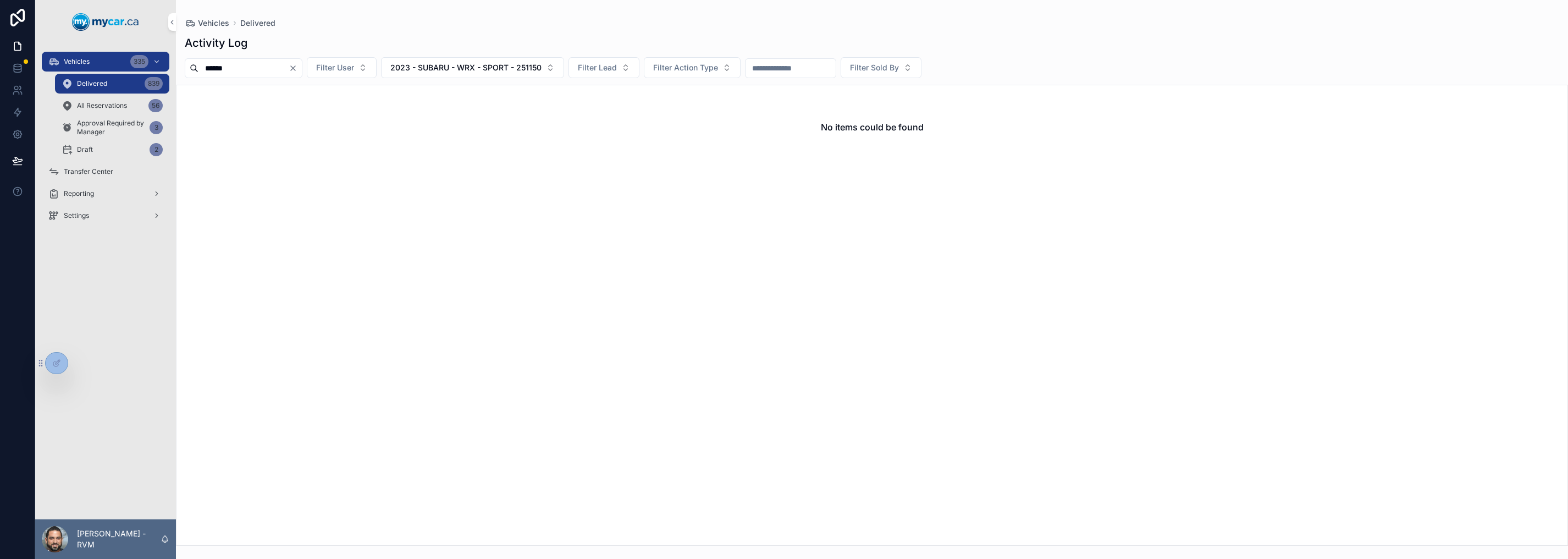
click at [297, 70] on icon "Clear" at bounding box center [293, 68] width 9 height 9
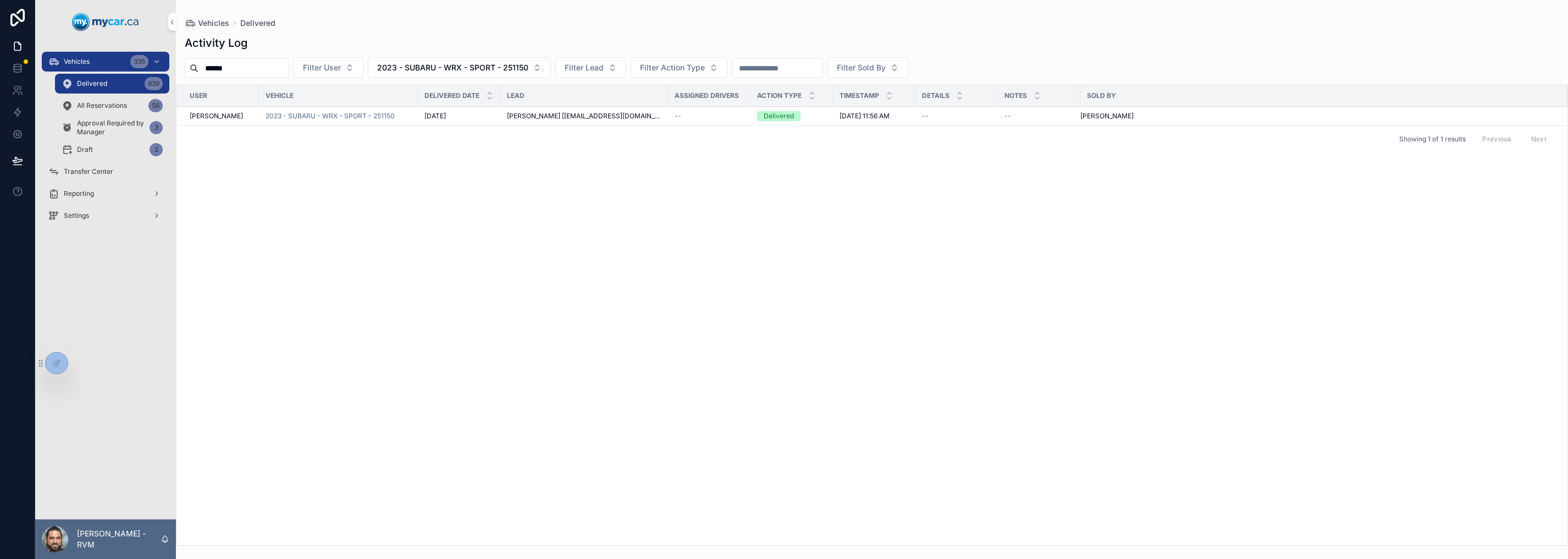
click at [300, 115] on span "2023 - SUBARU - WRX - SPORT - 251150" at bounding box center [330, 116] width 129 height 9
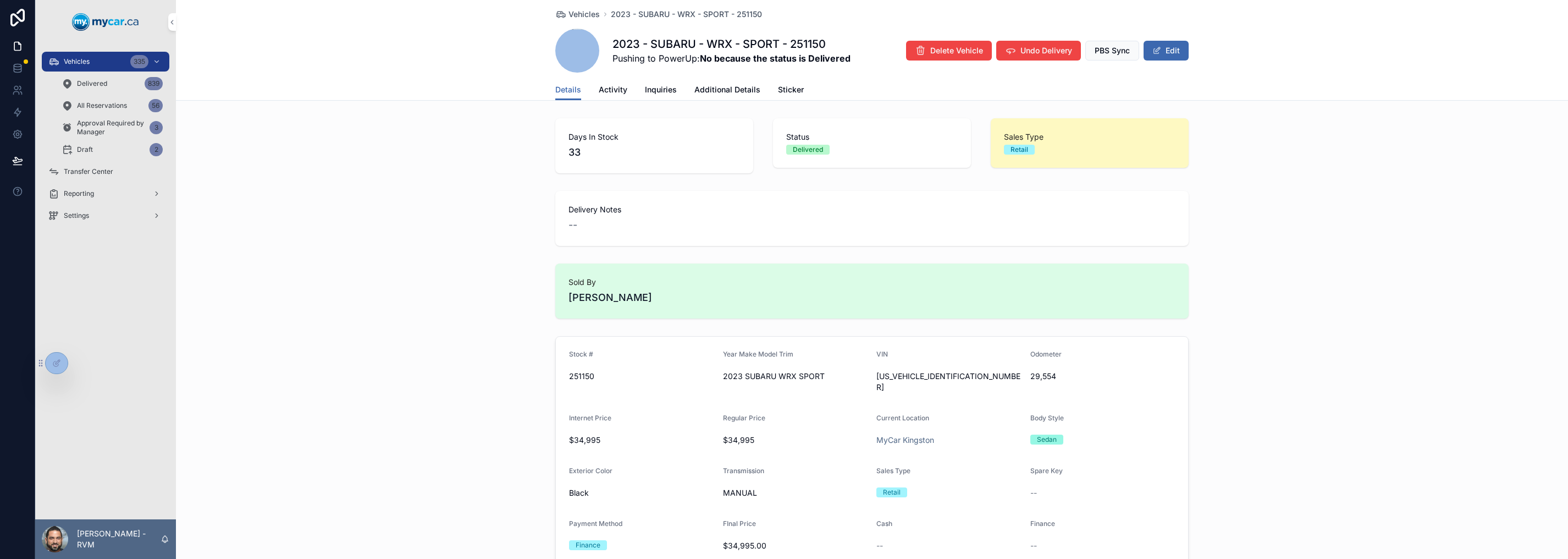
scroll to position [3, 0]
click at [563, 46] on span "scrollable content" at bounding box center [577, 50] width 44 height 44
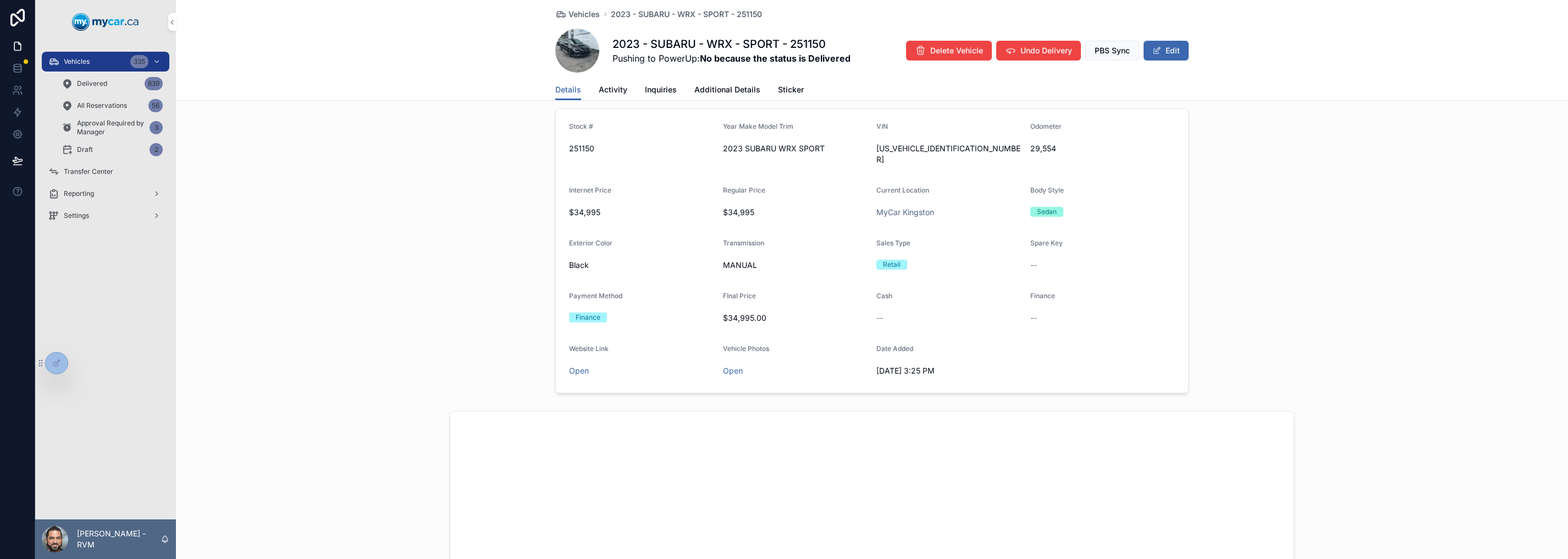
scroll to position [0, 0]
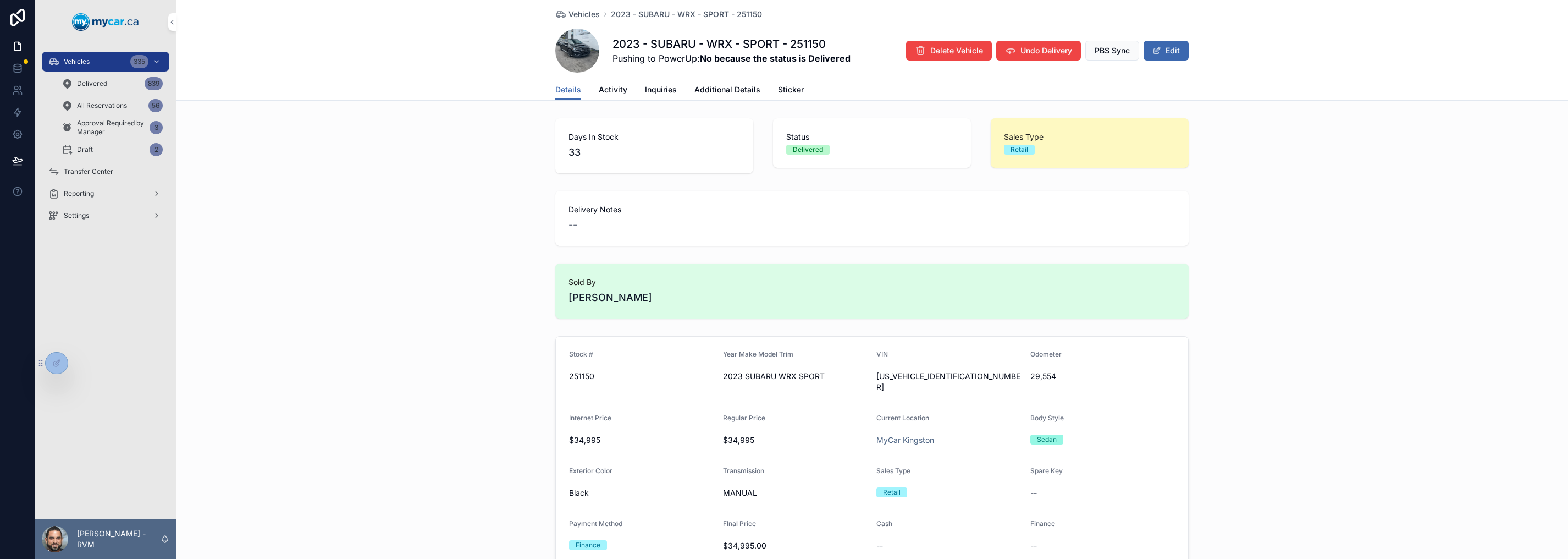
click at [657, 88] on span "Inquiries" at bounding box center [661, 89] width 32 height 11
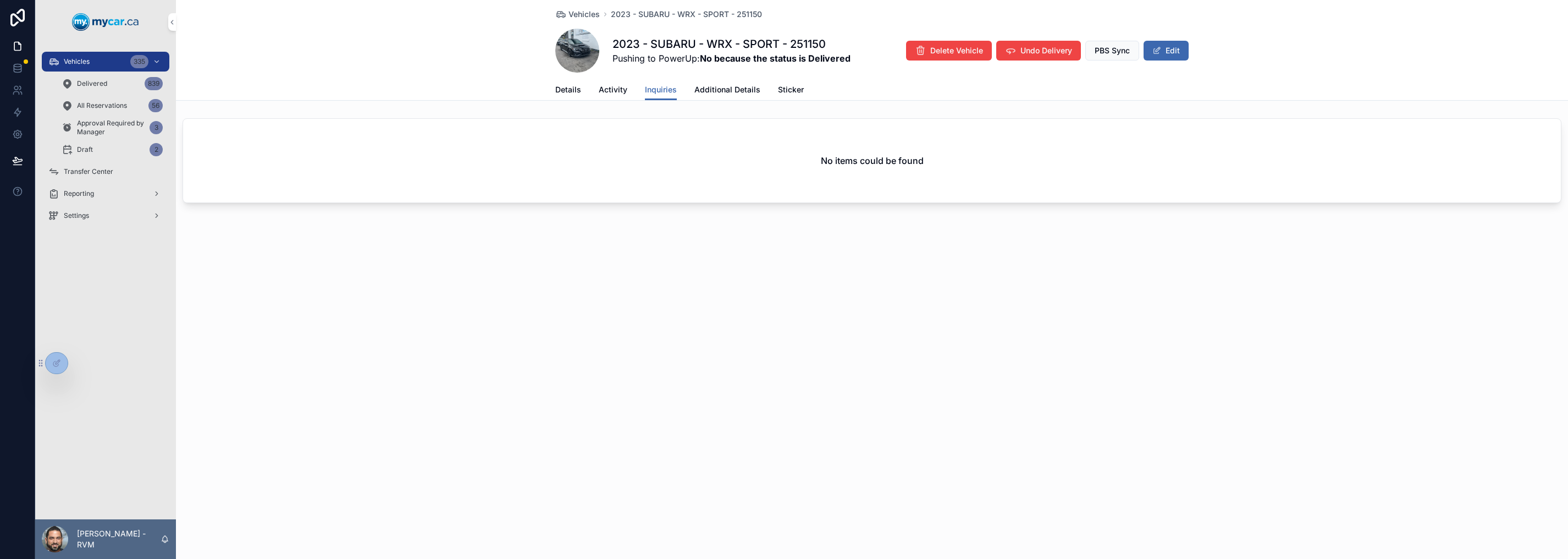
click at [605, 89] on span "Activity" at bounding box center [612, 89] width 28 height 11
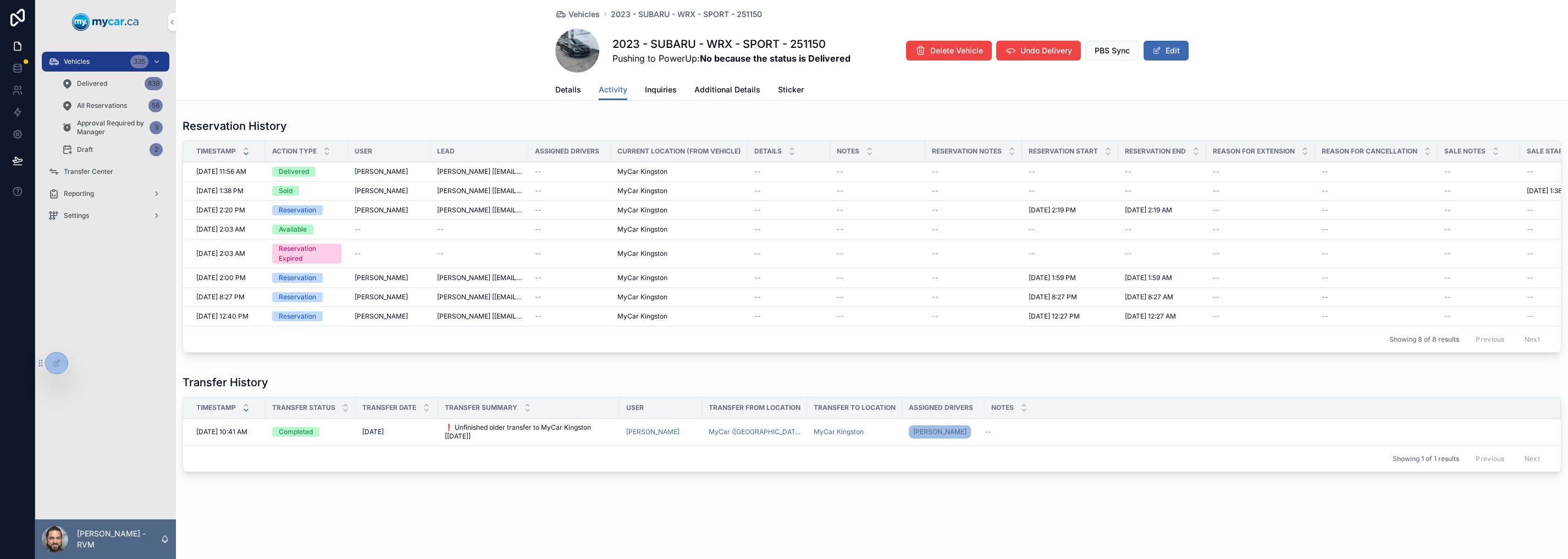
click at [106, 62] on div "Vehicles 335" at bounding box center [106, 61] width 115 height 18
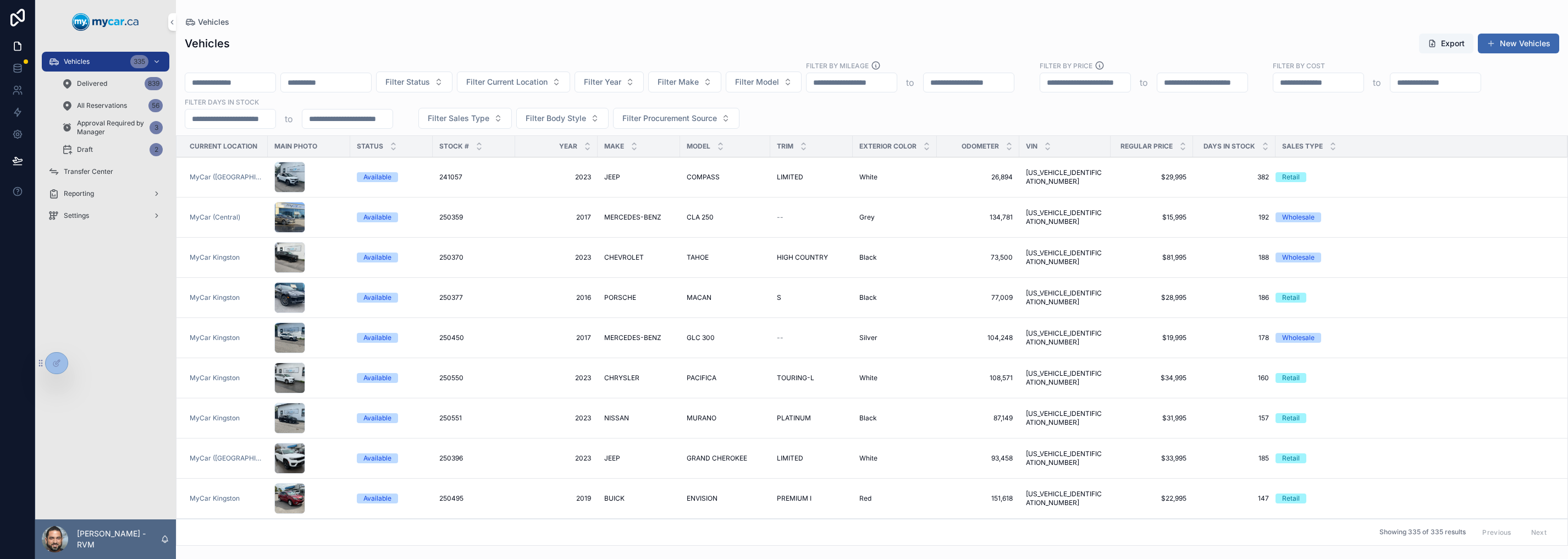
click at [699, 80] on span "Filter Make" at bounding box center [678, 82] width 41 height 11
type input "*"
click at [716, 266] on span "SUBARU" at bounding box center [706, 267] width 31 height 11
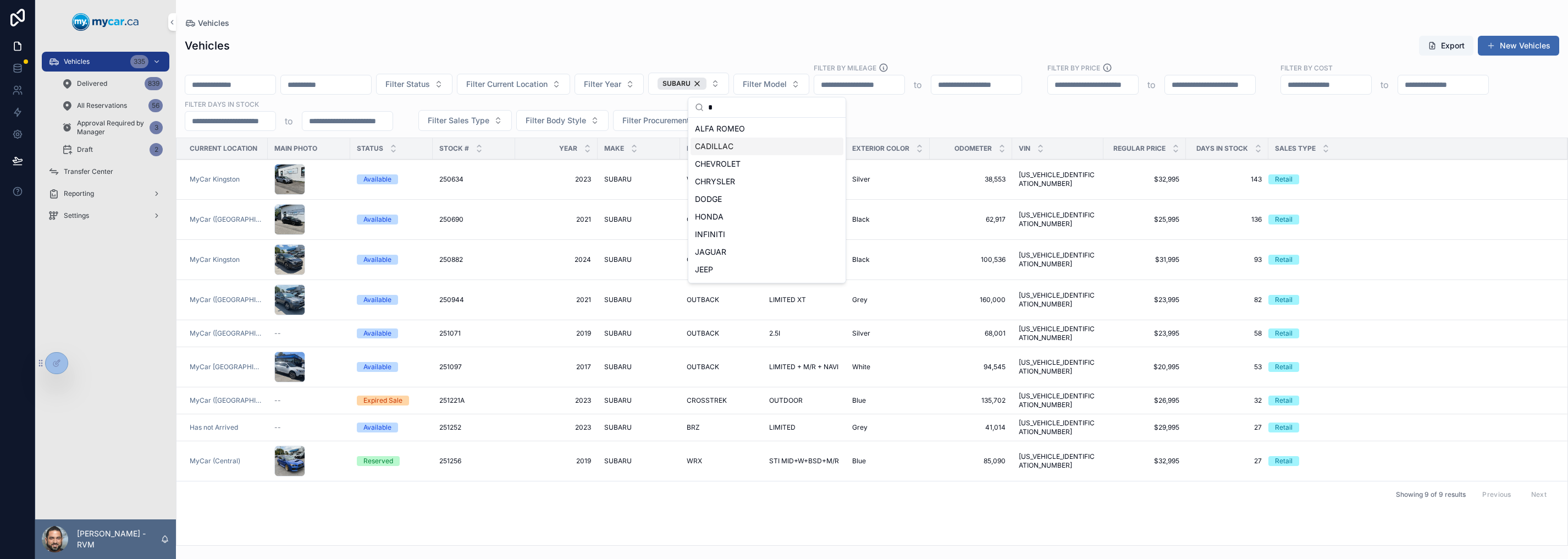
click at [789, 62] on div "Vehicles Export New Vehicles Filter Status Filter Current Location Filter Year …" at bounding box center [872, 287] width 1392 height 517
click at [698, 180] on div "WRX WRX" at bounding box center [721, 180] width 70 height 9
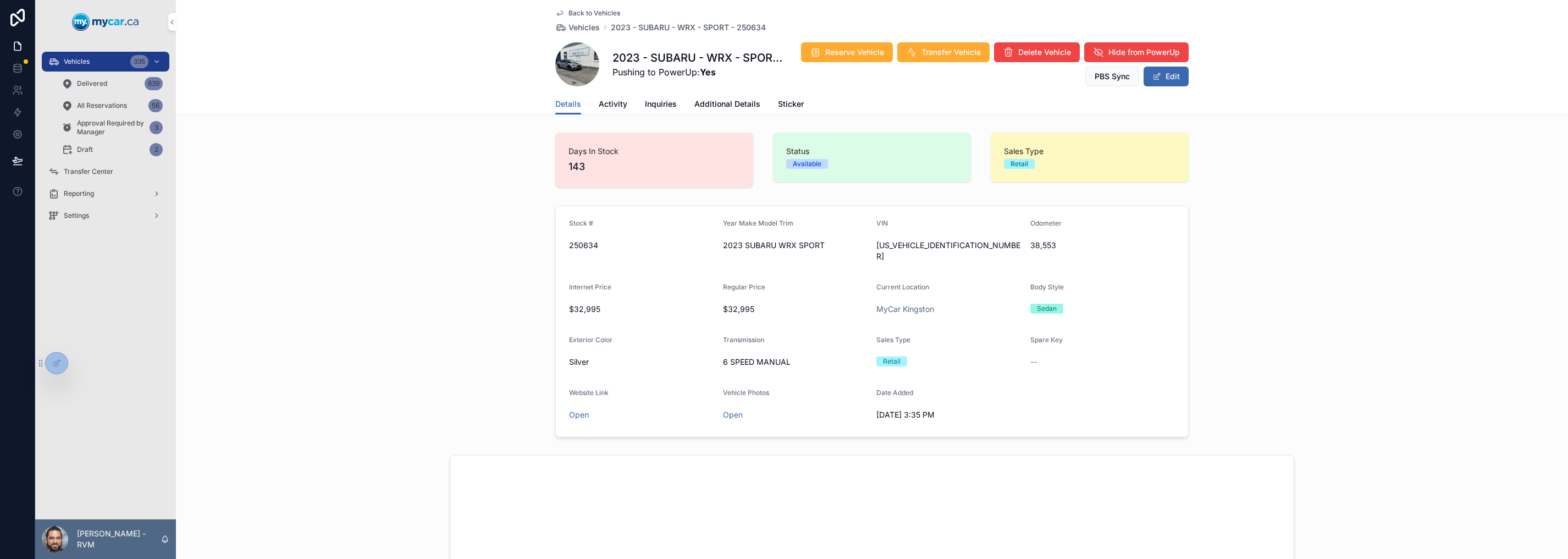
click at [732, 382] on link "Open" at bounding box center [733, 414] width 20 height 9
click at [80, 63] on span "Vehicles" at bounding box center [76, 62] width 26 height 9
